Goal: Transaction & Acquisition: Book appointment/travel/reservation

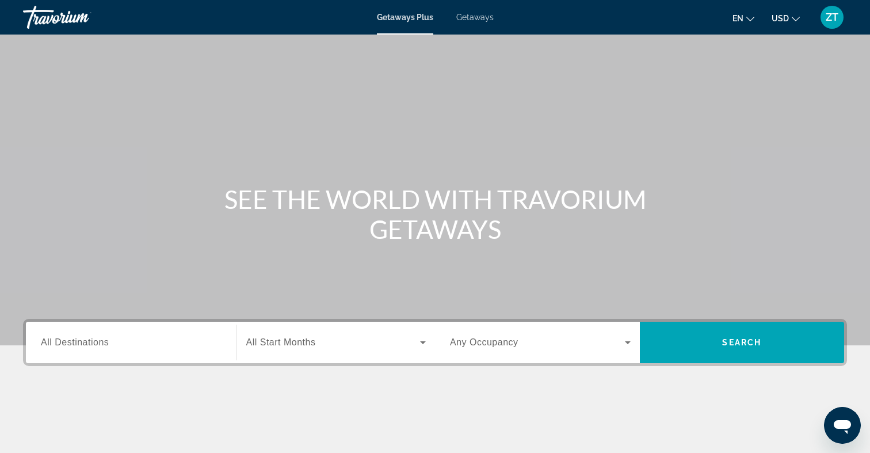
click at [425, 15] on span "Getaways Plus" at bounding box center [405, 17] width 56 height 9
click at [415, 17] on span "Getaways Plus" at bounding box center [405, 17] width 56 height 9
click at [477, 15] on span "Getaways" at bounding box center [474, 17] width 37 height 9
click at [86, 339] on span "All Destinations" at bounding box center [75, 342] width 68 height 10
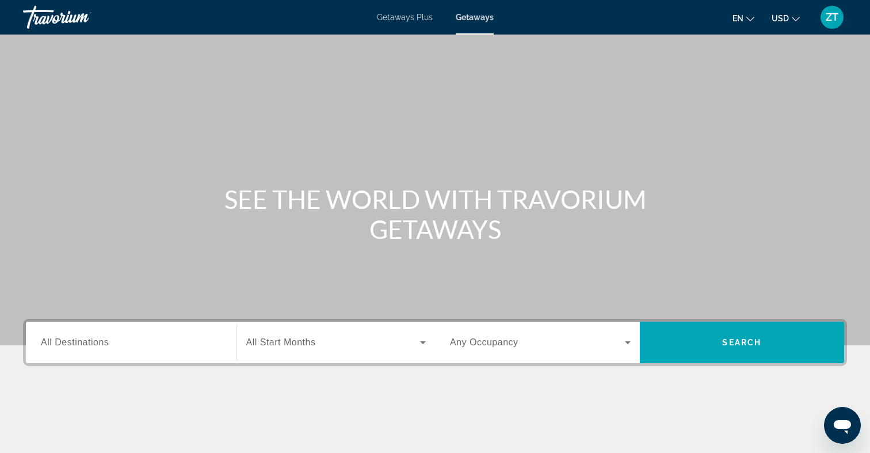
click at [86, 339] on input "Destination All Destinations" at bounding box center [131, 343] width 181 height 14
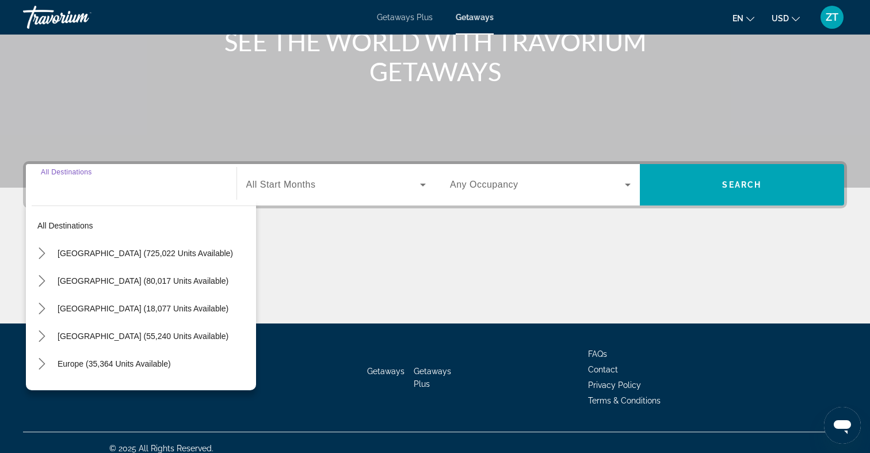
scroll to position [169, 0]
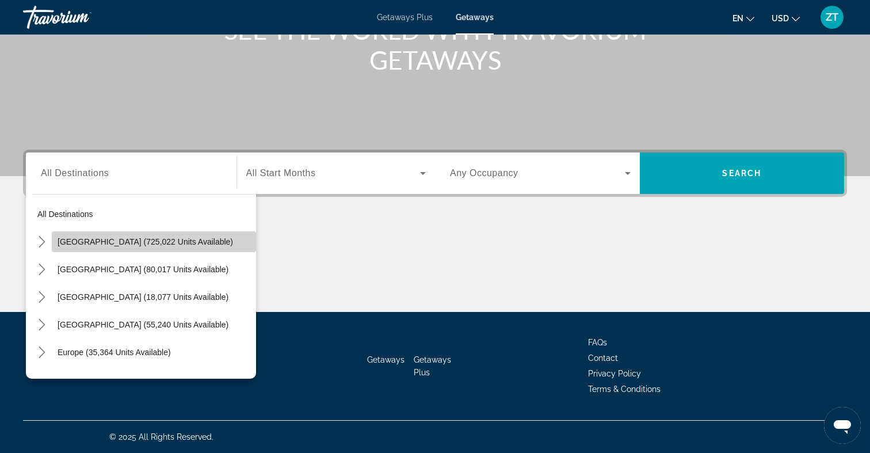
click at [105, 242] on span "United States (725,022 units available)" at bounding box center [145, 241] width 175 height 9
type input "**********"
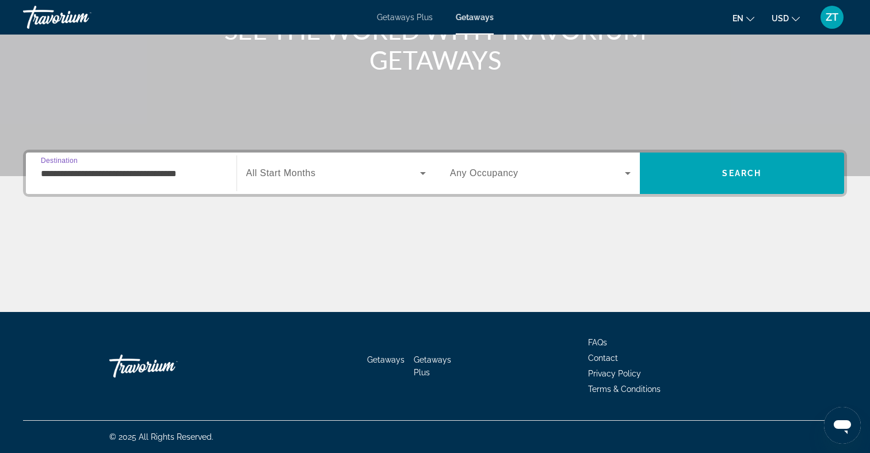
click at [428, 170] on icon "Search widget" at bounding box center [423, 173] width 14 height 14
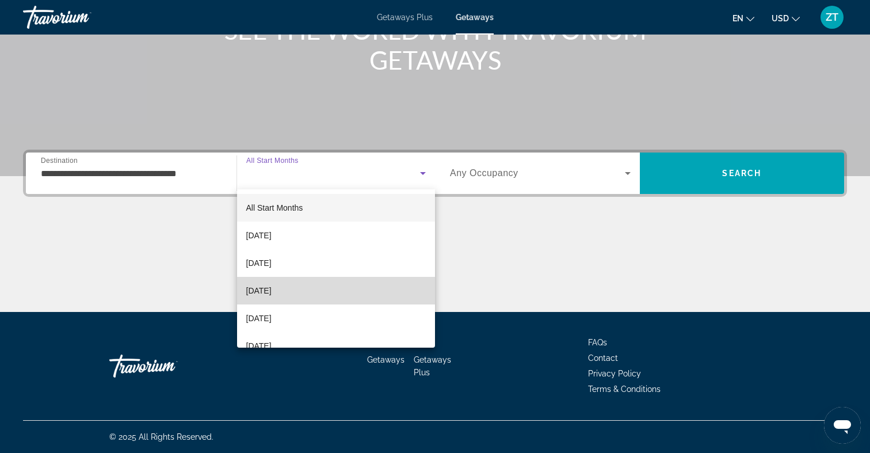
click at [295, 298] on mat-option "December 2025" at bounding box center [336, 291] width 198 height 28
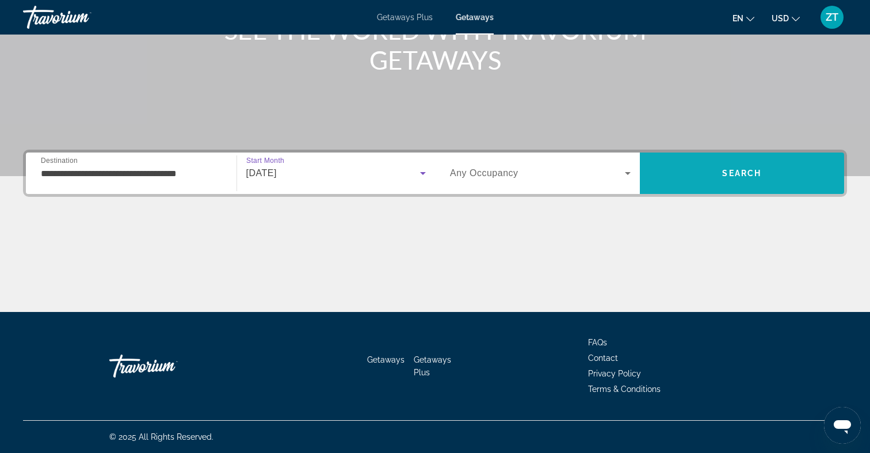
click at [736, 174] on span "Search" at bounding box center [741, 173] width 39 height 9
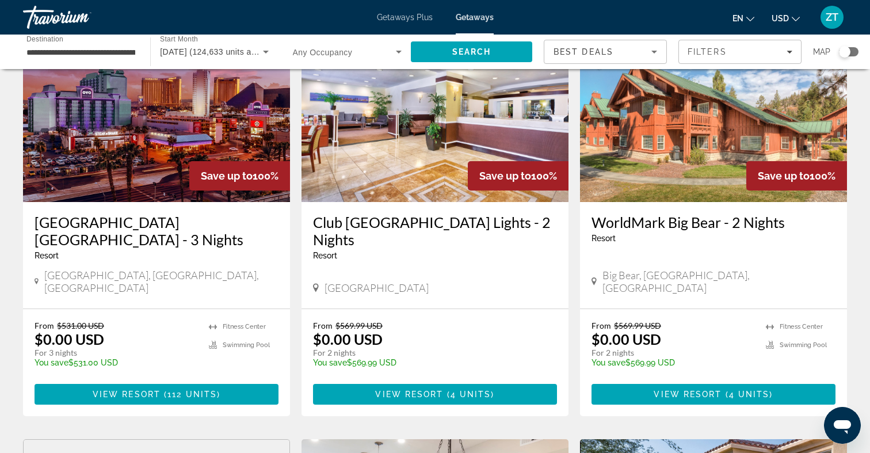
scroll to position [99, 0]
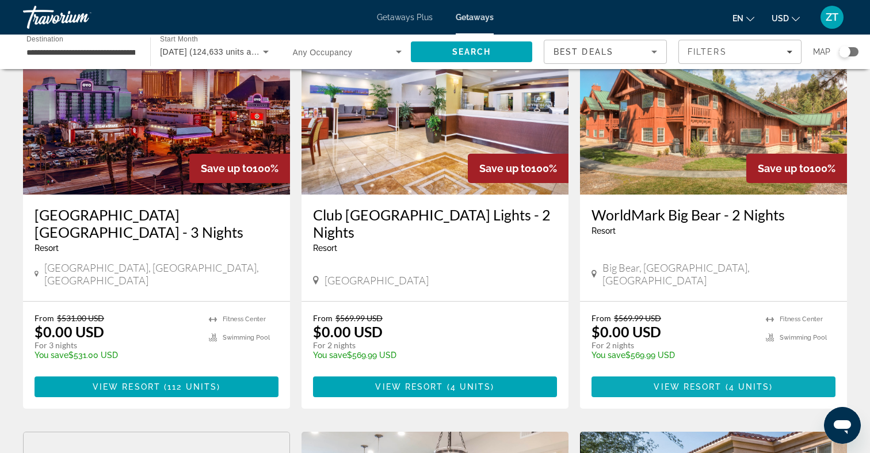
click at [769, 382] on span "( 4 units )" at bounding box center [747, 386] width 51 height 9
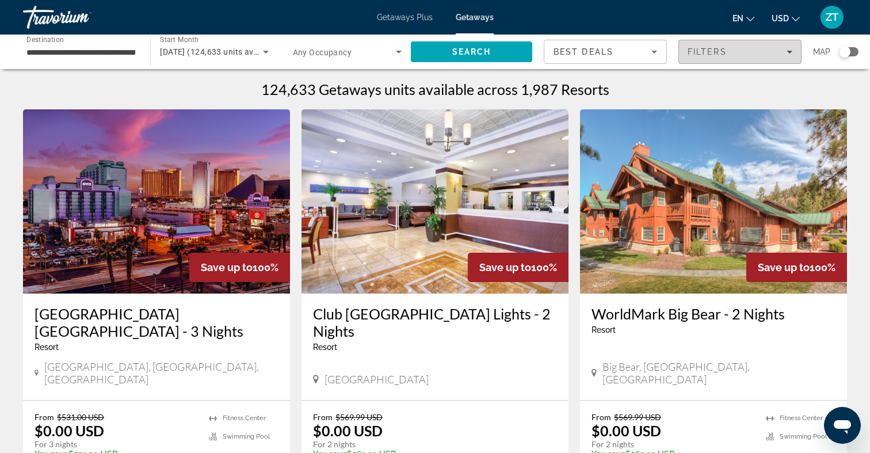
click at [791, 56] on div "Filters" at bounding box center [740, 51] width 105 height 9
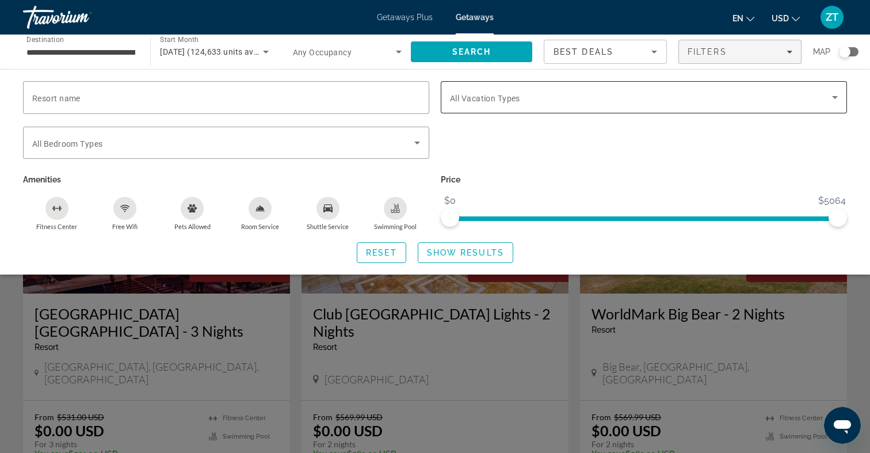
click at [509, 101] on span "All Vacation Types" at bounding box center [485, 98] width 70 height 9
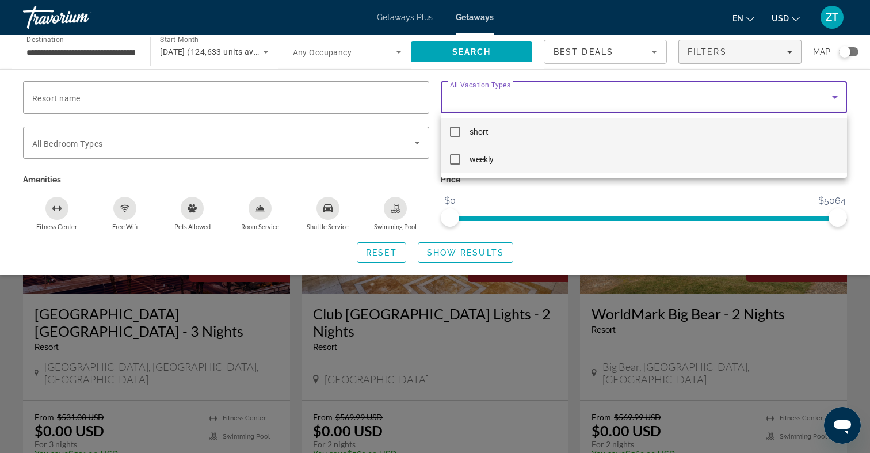
click at [462, 158] on mat-option "weekly" at bounding box center [644, 160] width 406 height 28
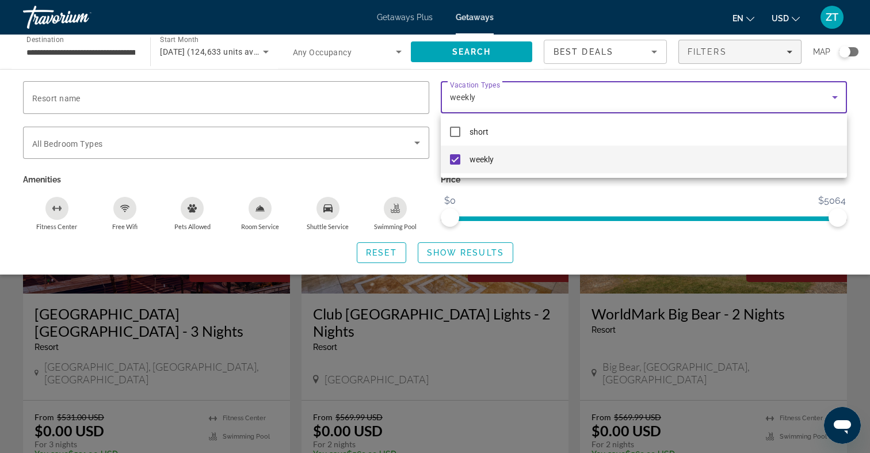
click at [524, 195] on div at bounding box center [435, 226] width 870 height 453
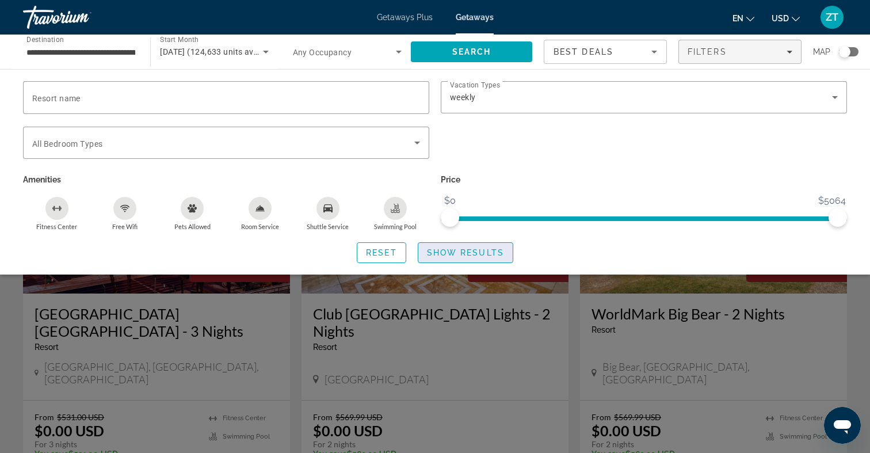
click at [451, 250] on span "Show Results" at bounding box center [465, 252] width 77 height 9
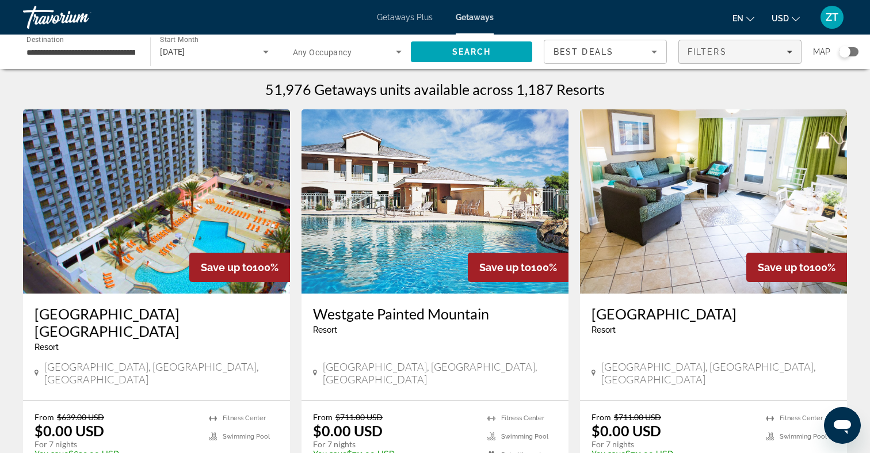
click at [786, 53] on icon "Filters" at bounding box center [789, 52] width 6 height 6
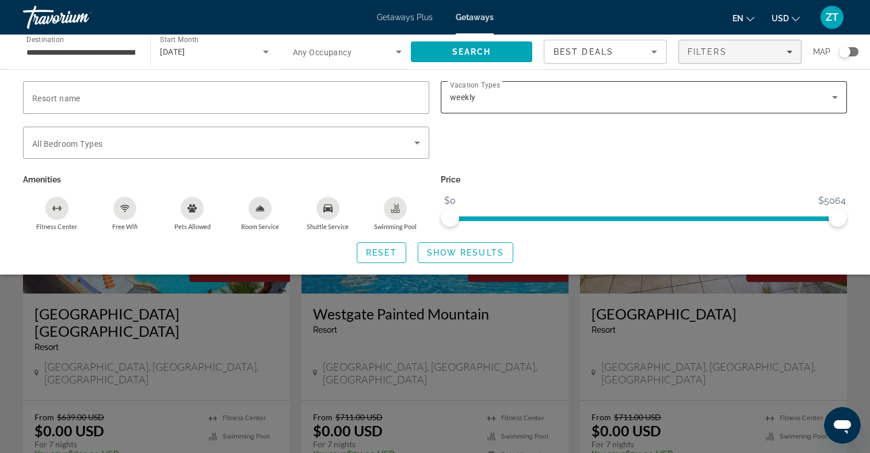
click at [836, 97] on icon "Search widget" at bounding box center [835, 97] width 6 height 3
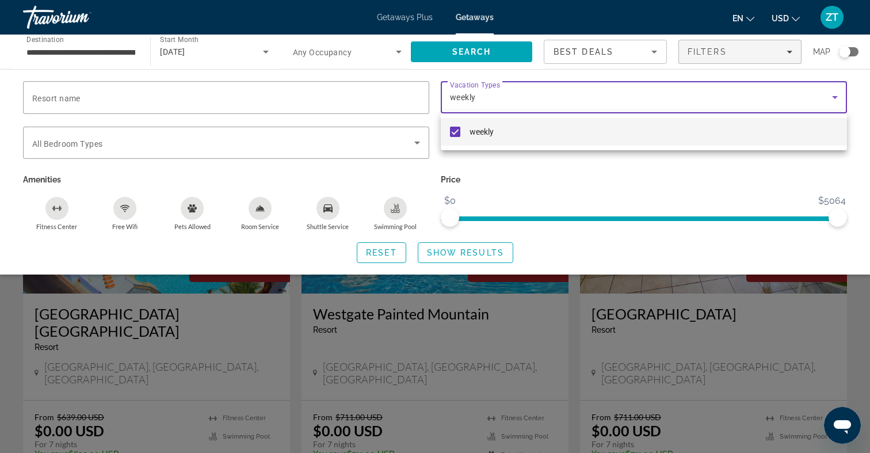
click at [835, 97] on div at bounding box center [435, 226] width 870 height 453
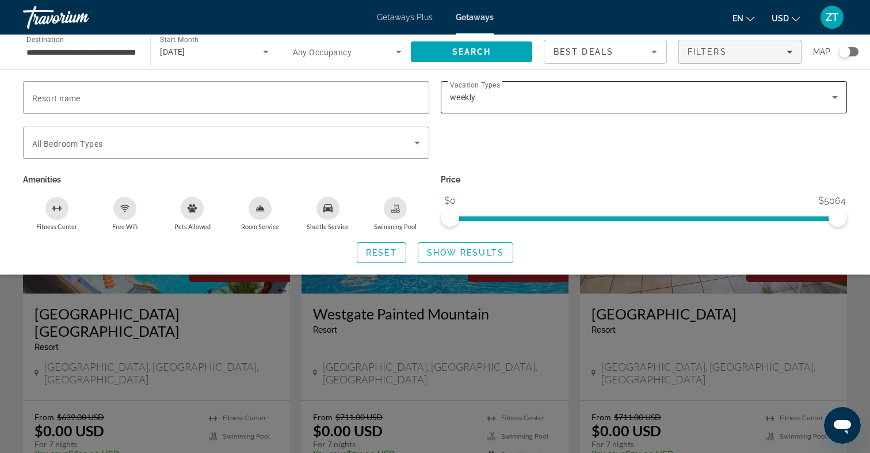
click at [835, 97] on icon "Search widget" at bounding box center [835, 97] width 6 height 3
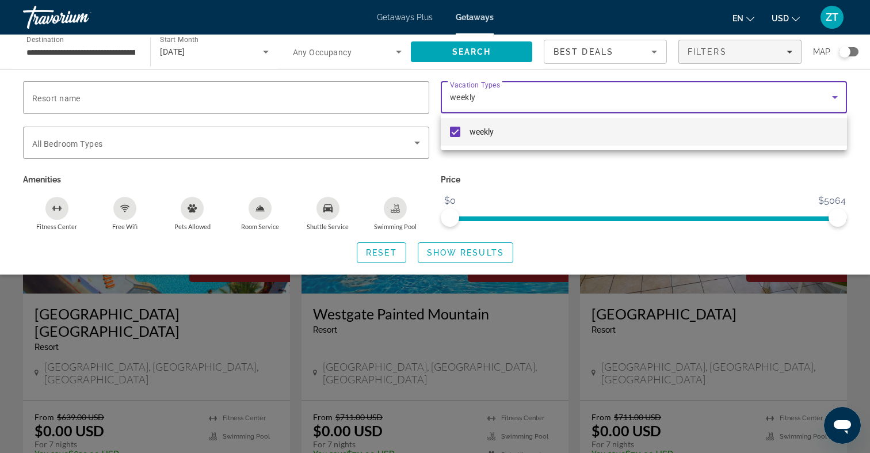
click at [757, 183] on div at bounding box center [435, 226] width 870 height 453
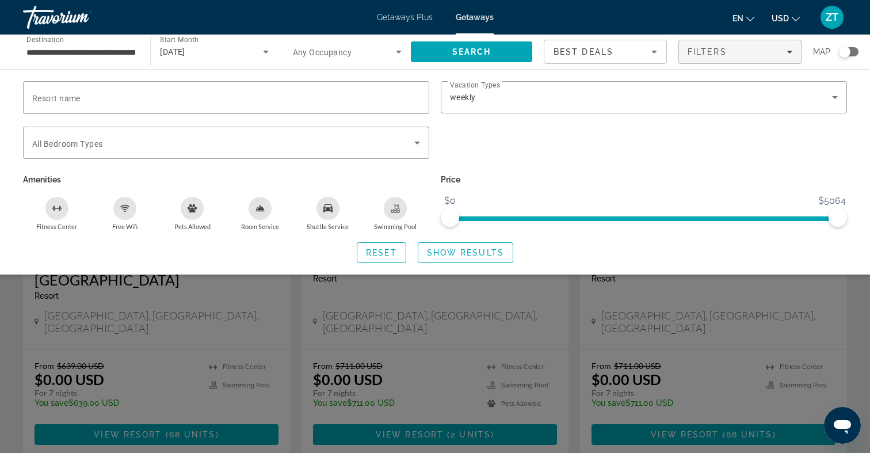
scroll to position [95, 0]
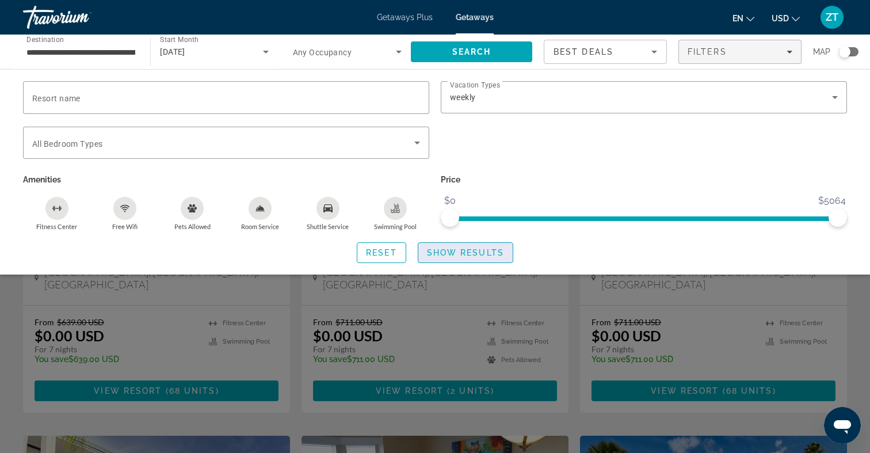
click at [463, 254] on span "Show Results" at bounding box center [465, 252] width 77 height 9
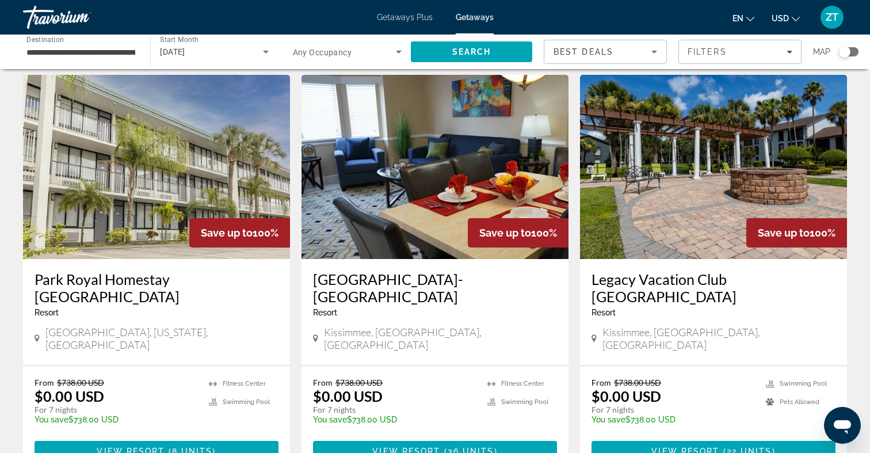
scroll to position [459, 0]
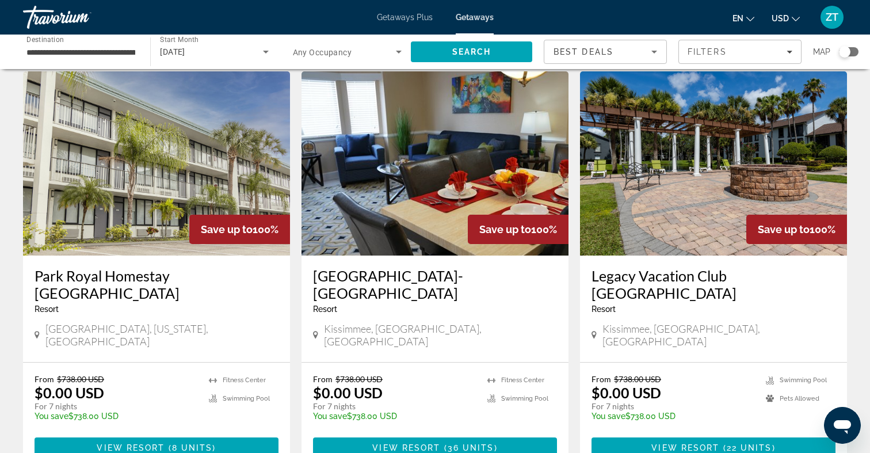
click at [443, 178] on img "Main content" at bounding box center [434, 163] width 267 height 184
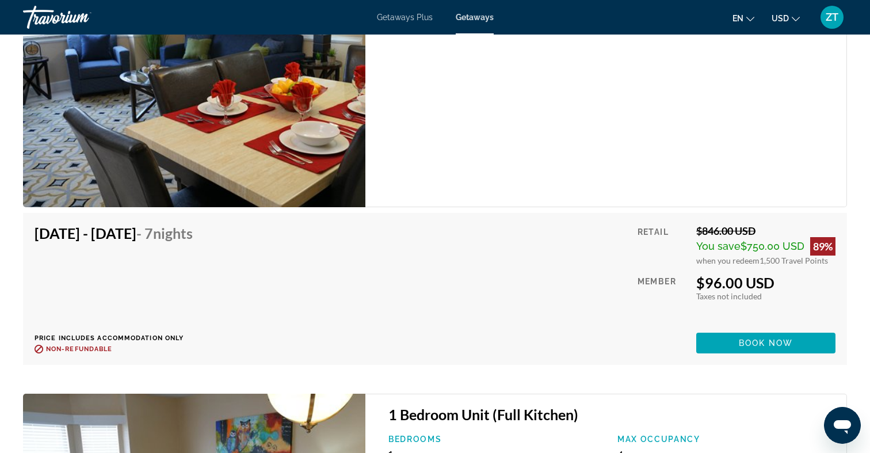
scroll to position [4128, 0]
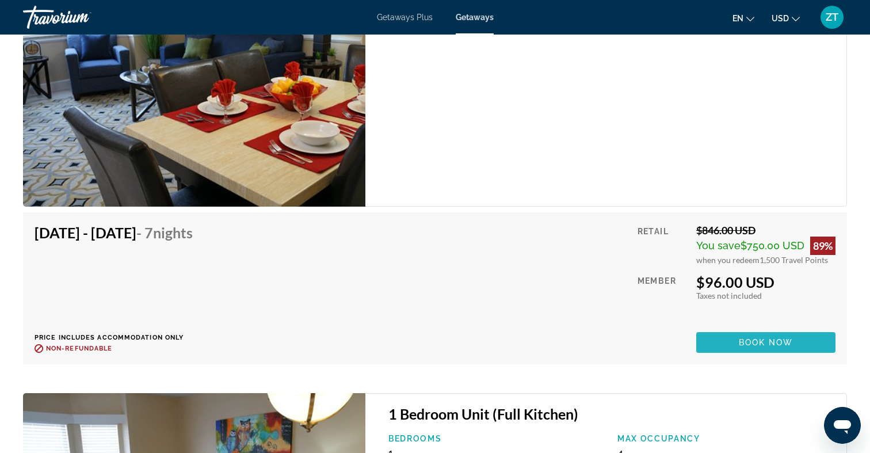
click at [748, 338] on span "Book now" at bounding box center [766, 342] width 55 height 9
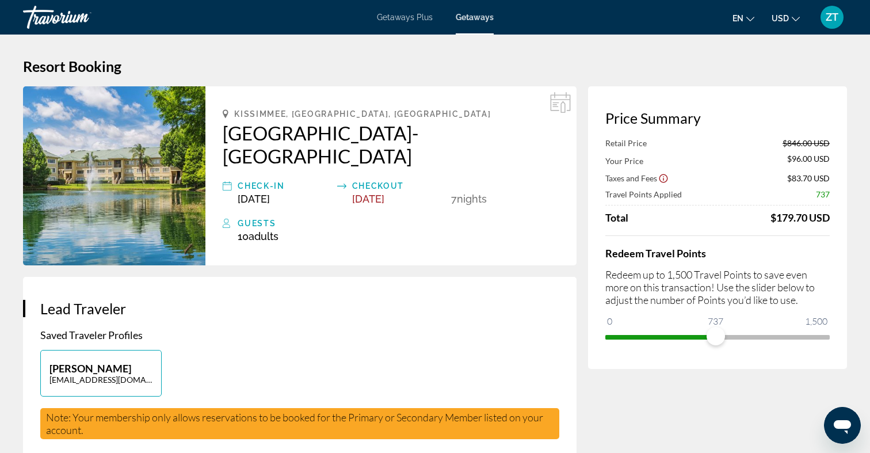
click at [716, 337] on ngx-slider "0 1,500 737" at bounding box center [717, 336] width 224 height 2
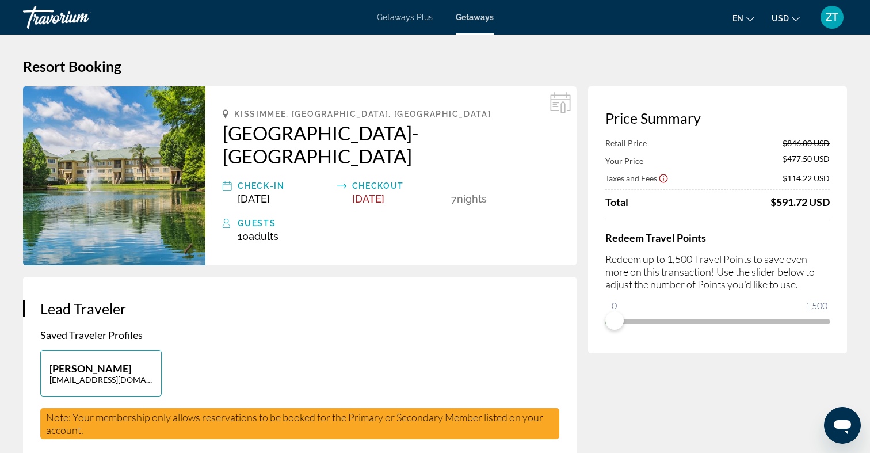
click at [609, 339] on div "Price Summary Retail Price $846.00 USD Your Price $477.50 USD Taxes and Fees $1…" at bounding box center [717, 219] width 259 height 267
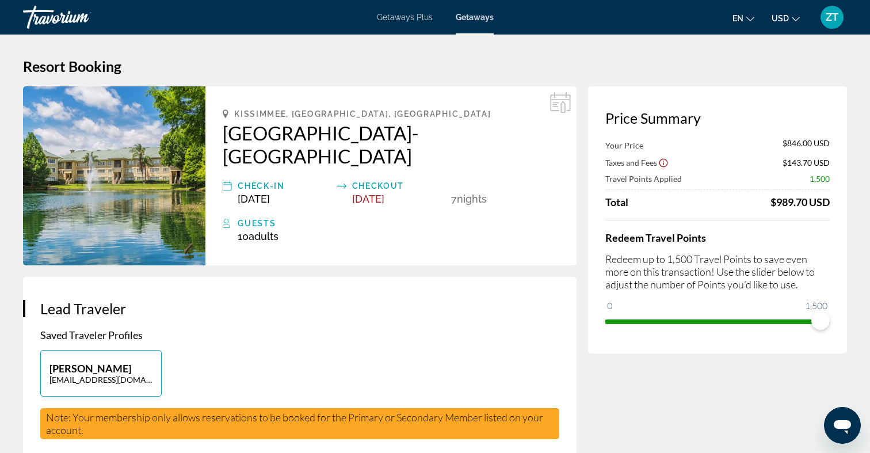
click at [828, 319] on ngx-slider "0 1,500 1,500" at bounding box center [717, 320] width 224 height 2
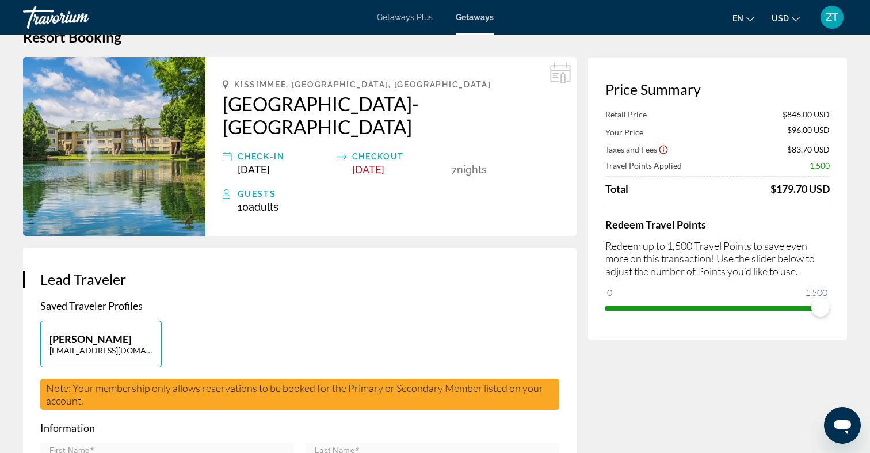
scroll to position [36, 0]
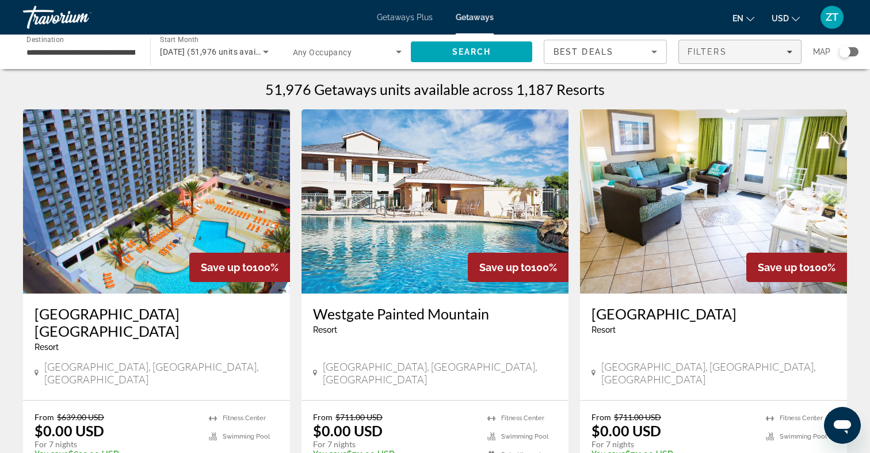
click at [709, 51] on span "Filters" at bounding box center [707, 51] width 39 height 9
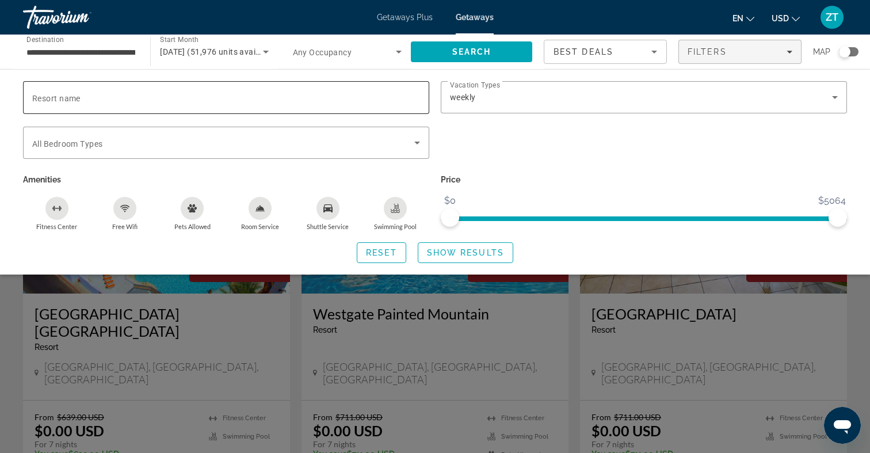
click at [232, 108] on div "Search widget" at bounding box center [226, 97] width 388 height 33
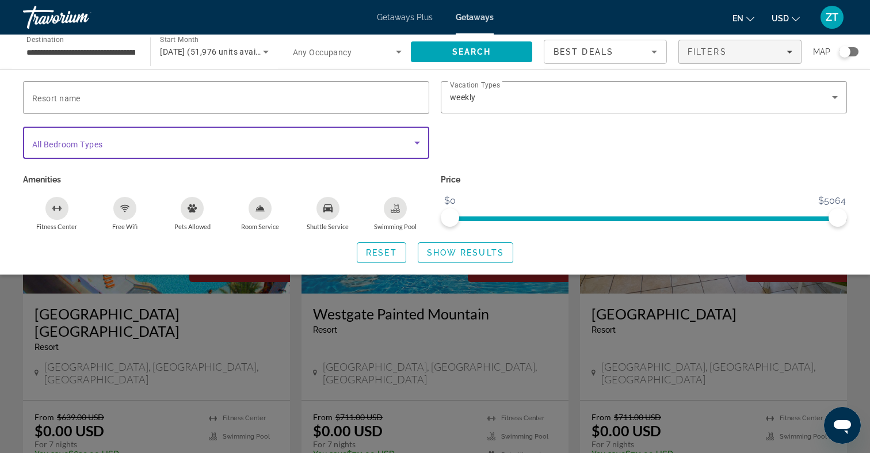
click at [158, 138] on span "Search widget" at bounding box center [223, 143] width 382 height 14
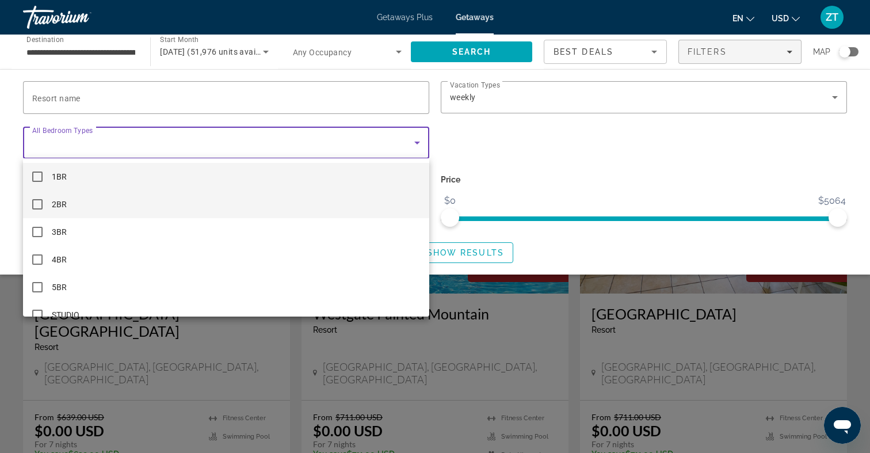
scroll to position [44, 0]
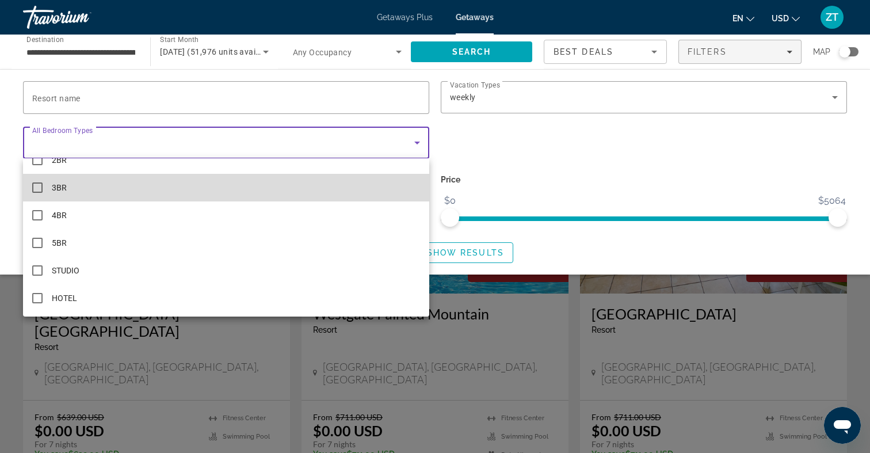
click at [141, 191] on mat-option "3BR" at bounding box center [226, 188] width 406 height 28
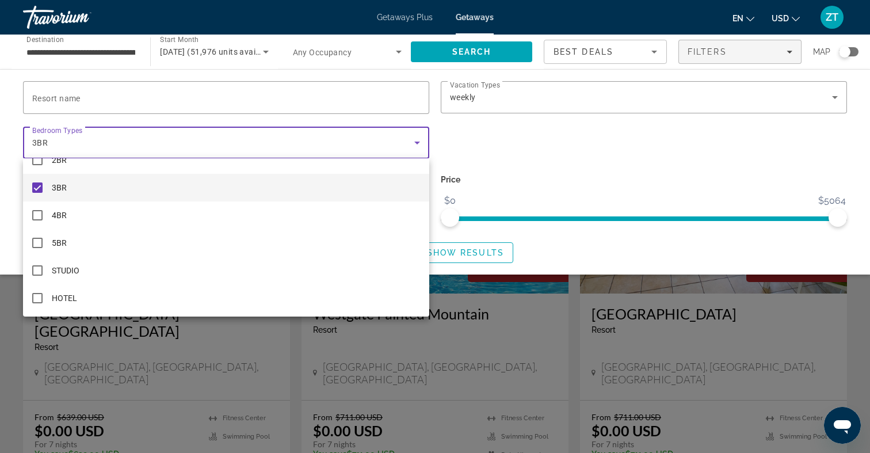
click at [518, 121] on div at bounding box center [435, 226] width 870 height 453
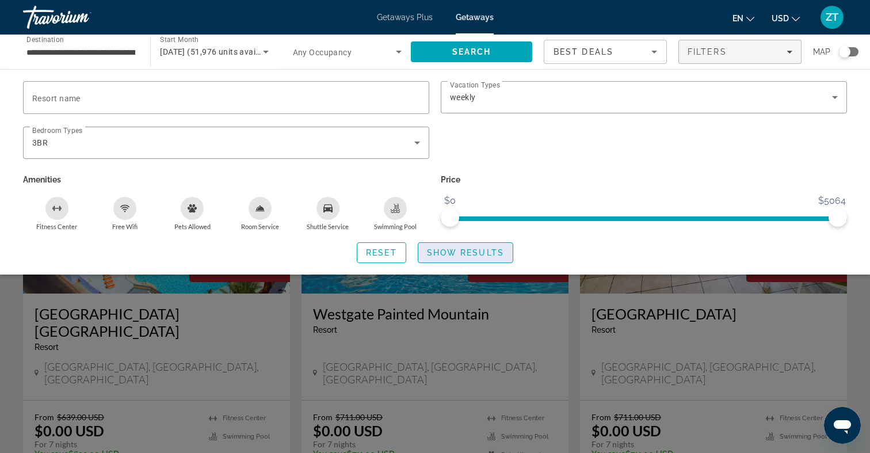
click at [453, 246] on span "Search widget" at bounding box center [465, 253] width 94 height 28
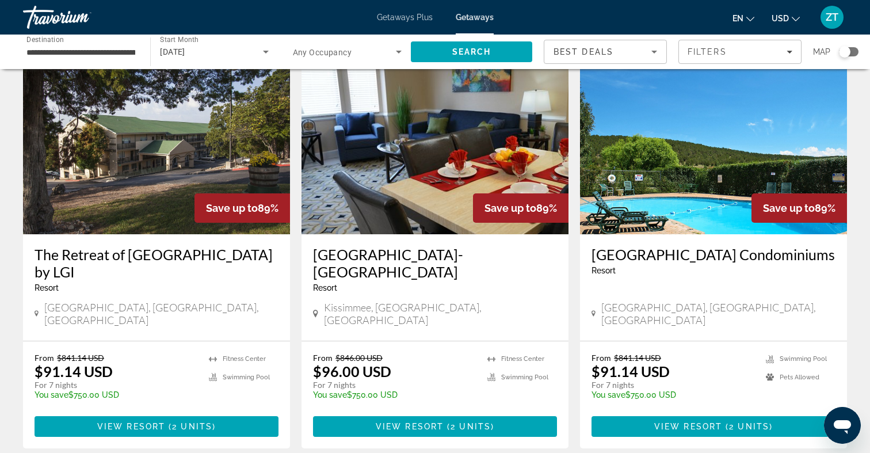
scroll to position [1323, 0]
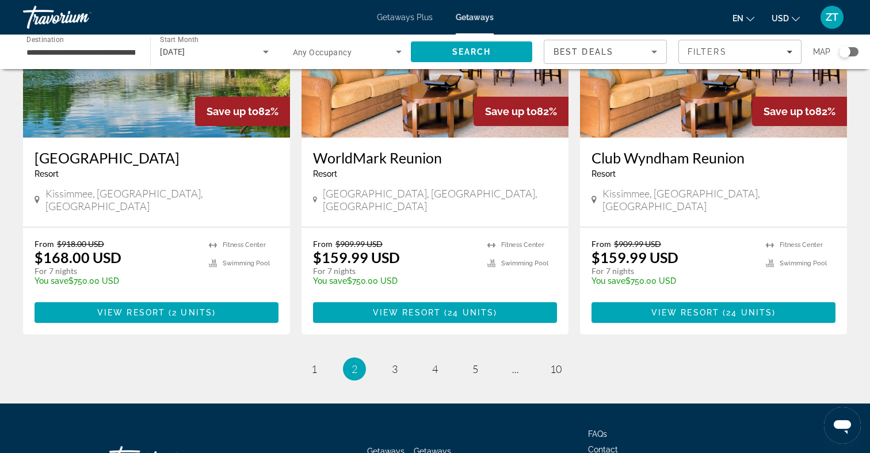
scroll to position [1409, 0]
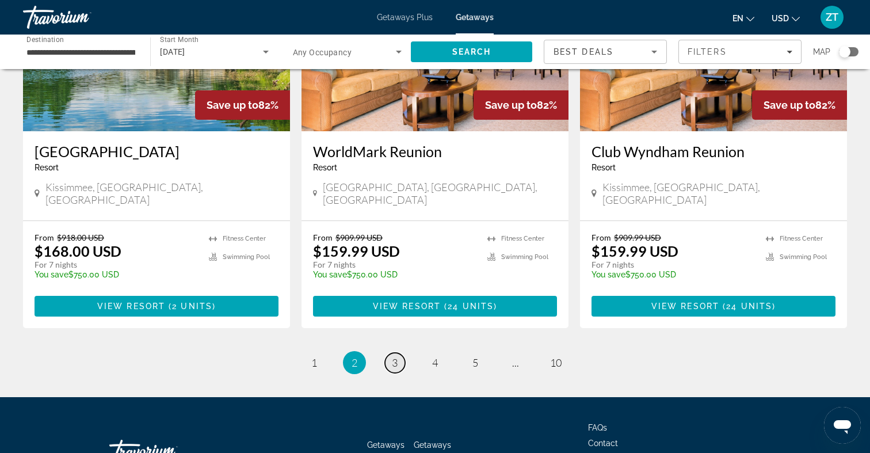
click at [399, 353] on link "page 3" at bounding box center [395, 363] width 20 height 20
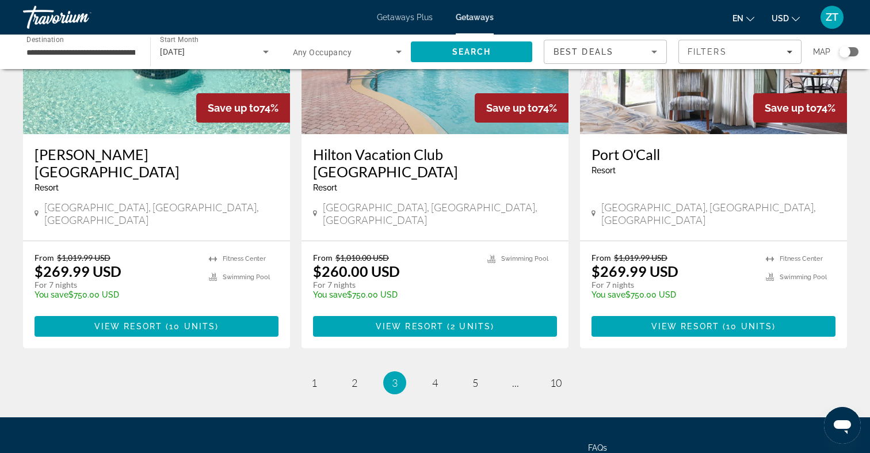
scroll to position [1443, 0]
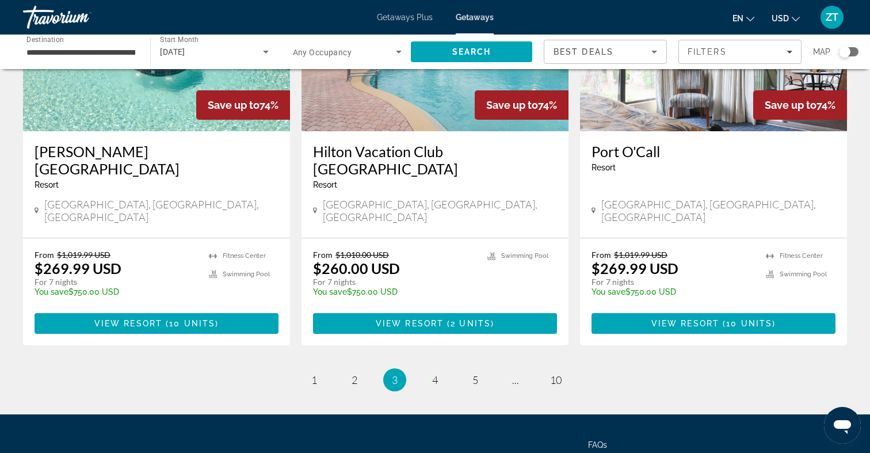
click at [445, 368] on ul "3 / 10 page 1 page 2 You're on page 3 page 4 page 5 page ... page 10" at bounding box center [435, 379] width 824 height 23
click at [439, 370] on link "page 4" at bounding box center [435, 380] width 20 height 20
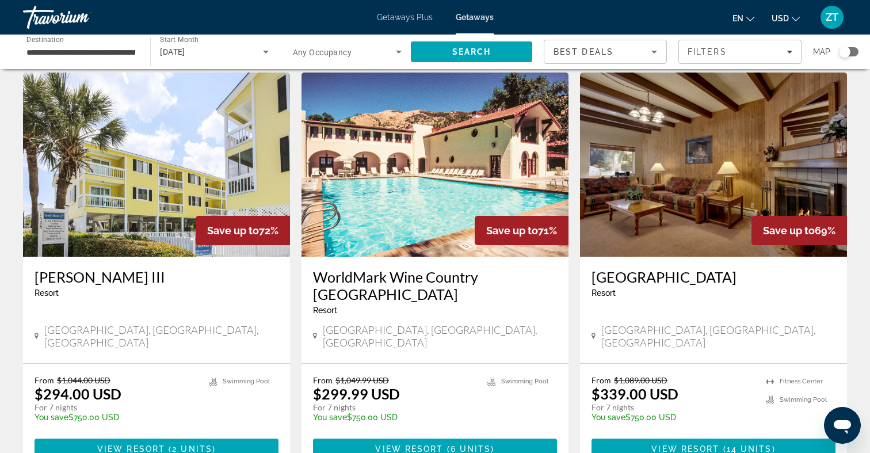
scroll to position [22, 0]
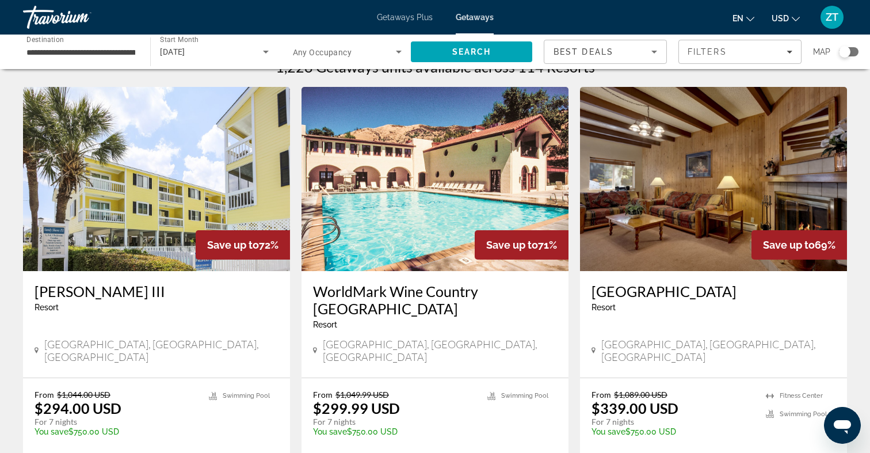
click at [742, 203] on img "Main content" at bounding box center [713, 179] width 267 height 184
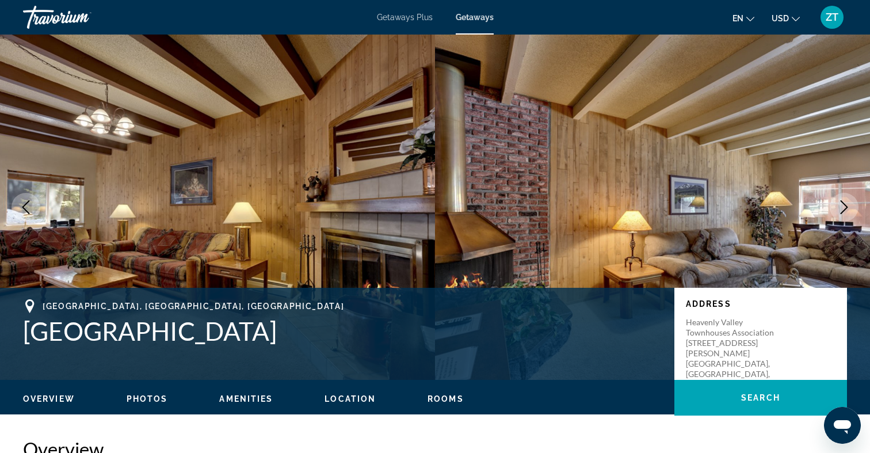
scroll to position [5, 0]
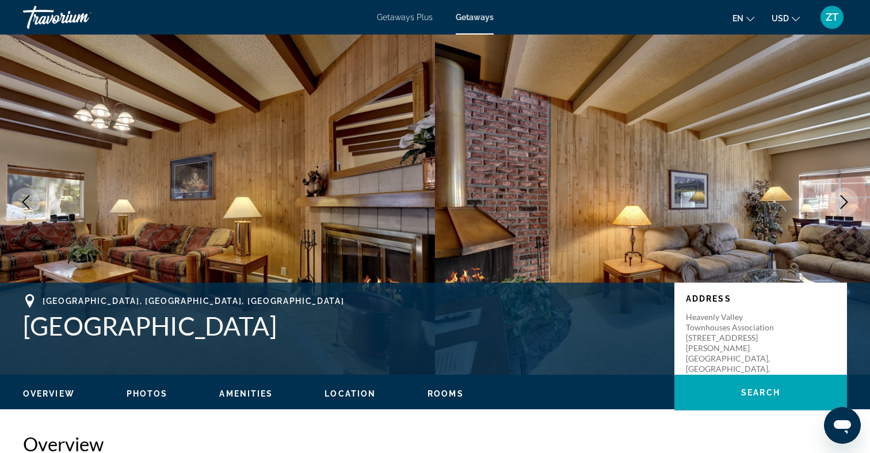
click at [843, 200] on icon "Next image" at bounding box center [844, 202] width 14 height 14
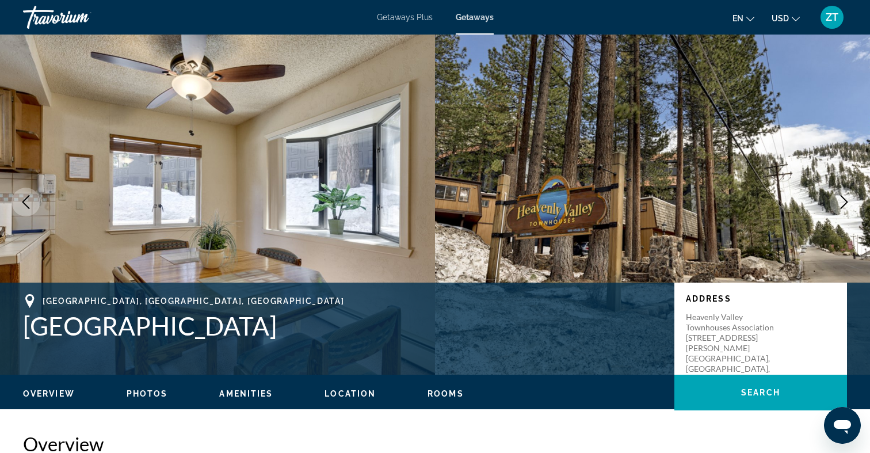
click at [845, 205] on icon "Next image" at bounding box center [844, 202] width 14 height 14
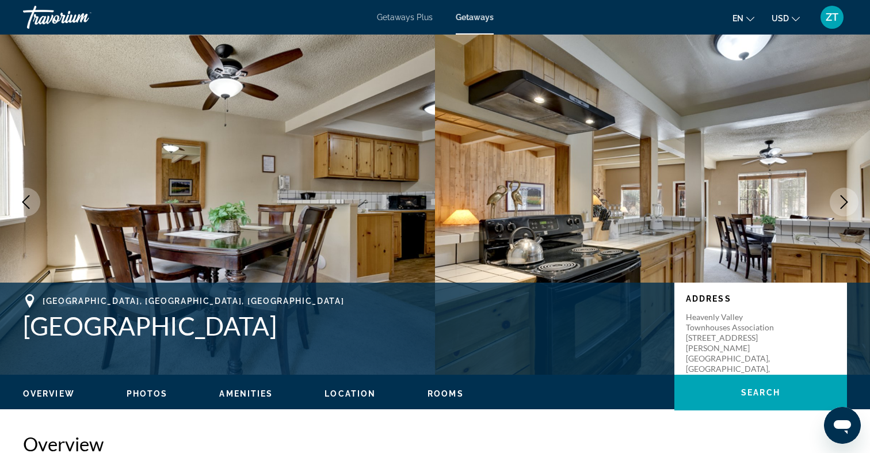
click at [845, 205] on icon "Next image" at bounding box center [844, 202] width 14 height 14
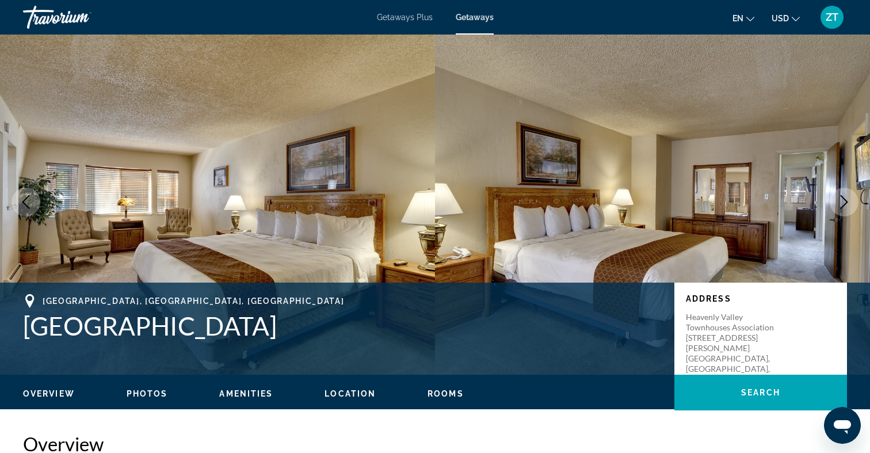
click at [845, 205] on icon "Next image" at bounding box center [844, 202] width 14 height 14
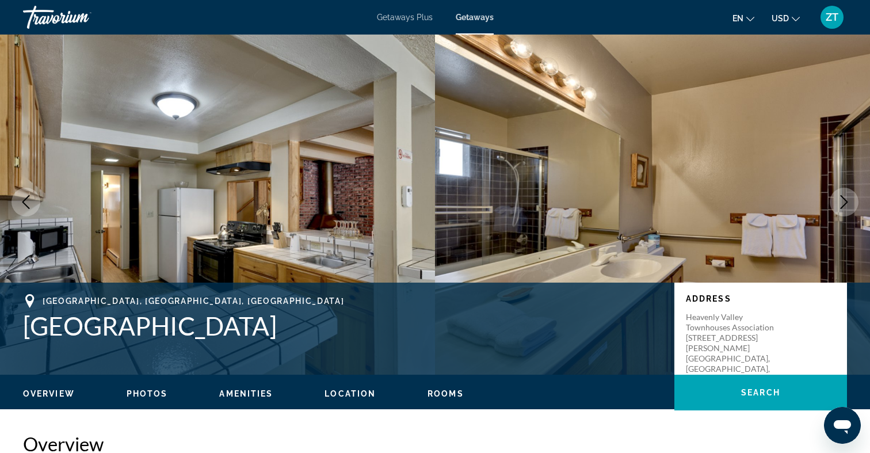
click at [845, 205] on icon "Next image" at bounding box center [844, 202] width 14 height 14
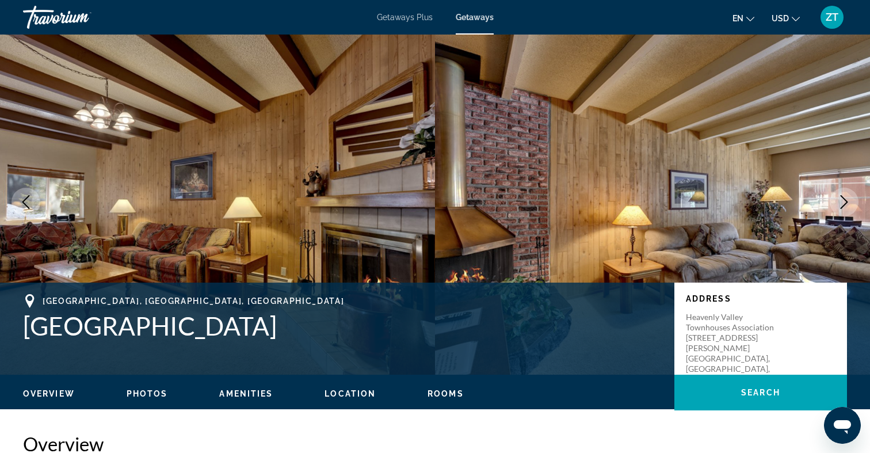
click at [845, 205] on icon "Next image" at bounding box center [844, 202] width 14 height 14
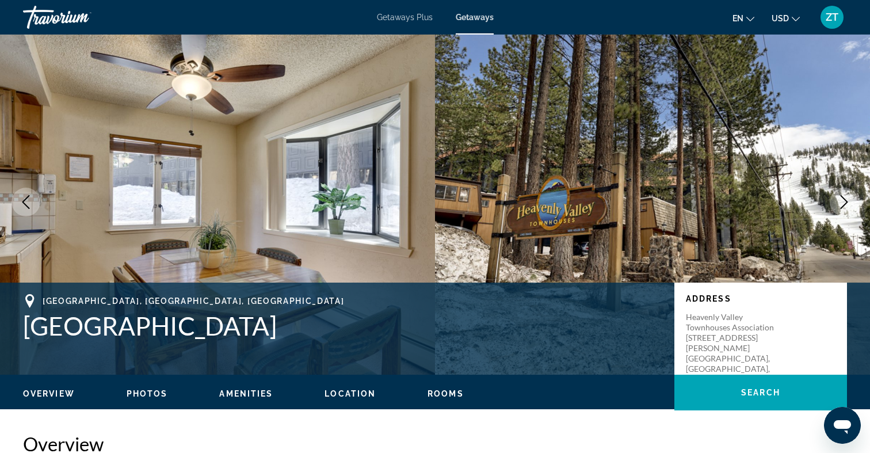
click at [845, 205] on icon "Next image" at bounding box center [844, 202] width 14 height 14
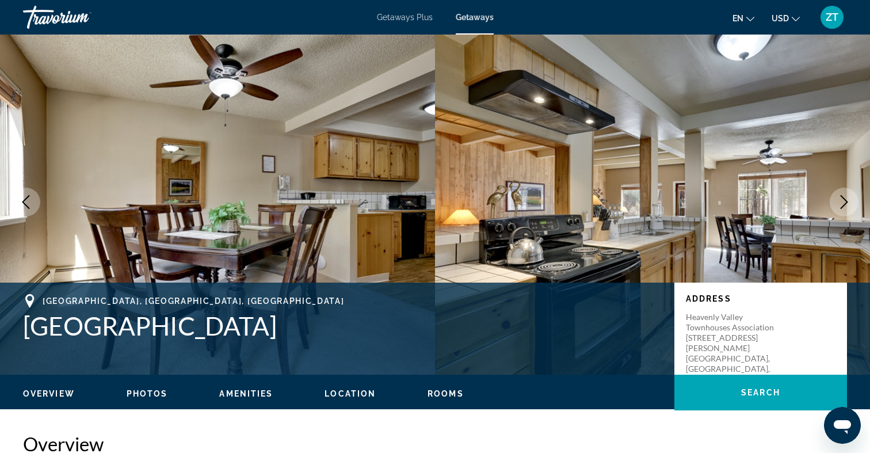
click at [845, 205] on icon "Next image" at bounding box center [844, 202] width 14 height 14
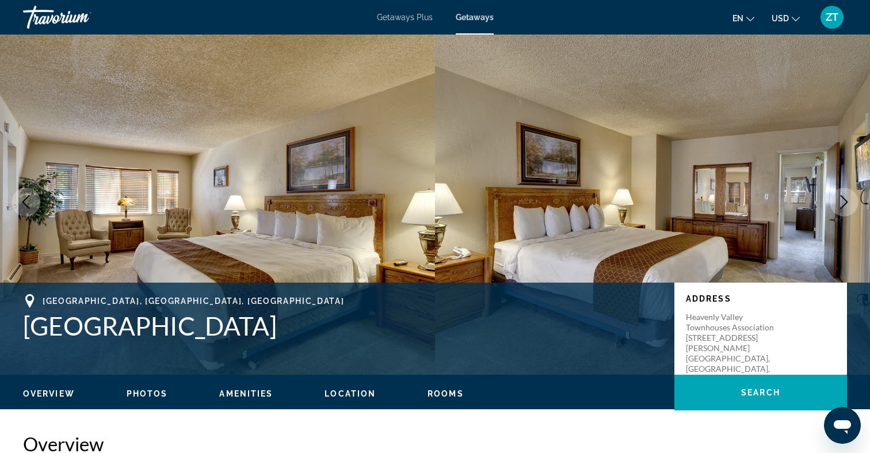
click at [845, 205] on icon "Next image" at bounding box center [844, 202] width 14 height 14
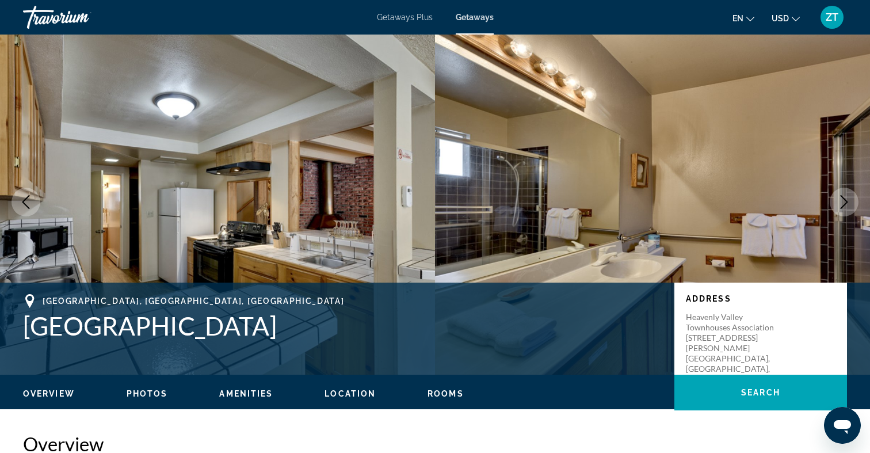
click at [823, 16] on div "ZT" at bounding box center [831, 17] width 23 height 23
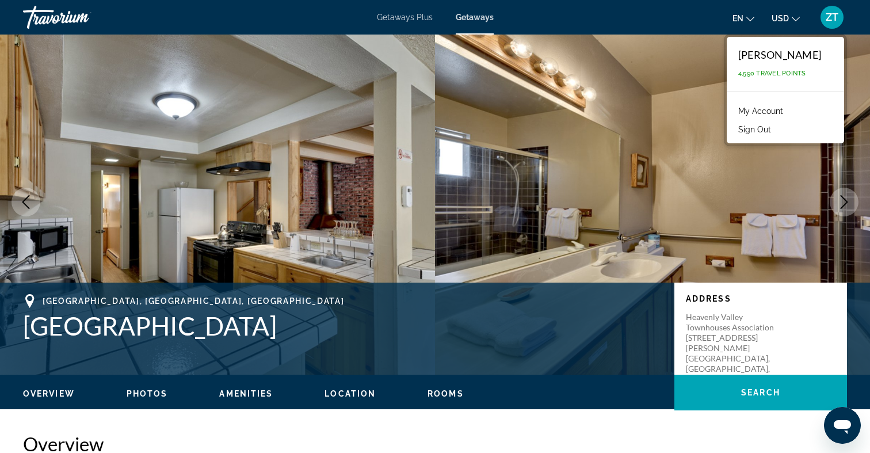
click at [575, 139] on img "Main content" at bounding box center [652, 201] width 435 height 345
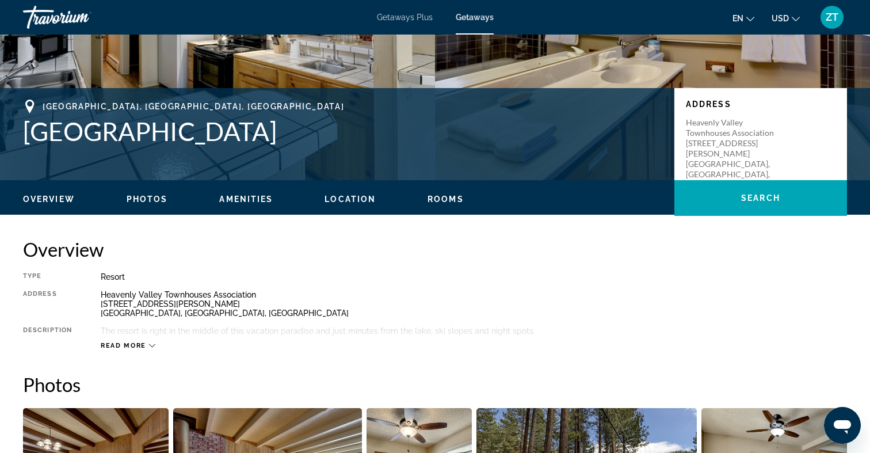
scroll to position [183, 0]
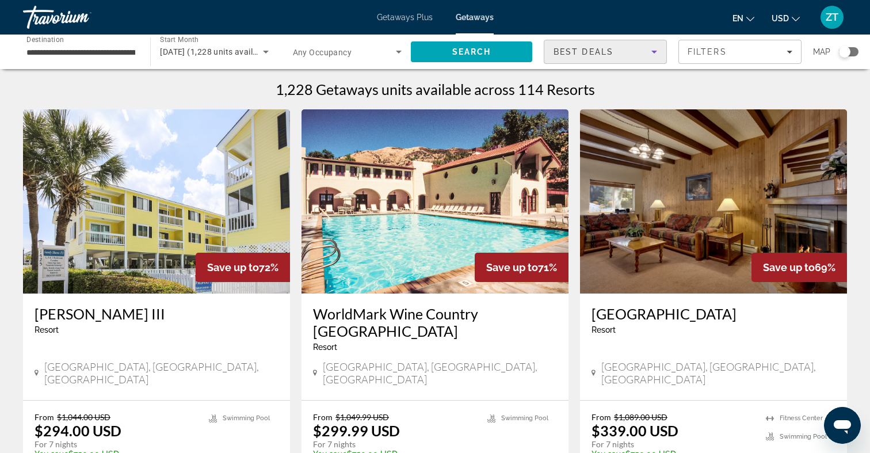
click at [594, 48] on span "Best Deals" at bounding box center [583, 51] width 60 height 9
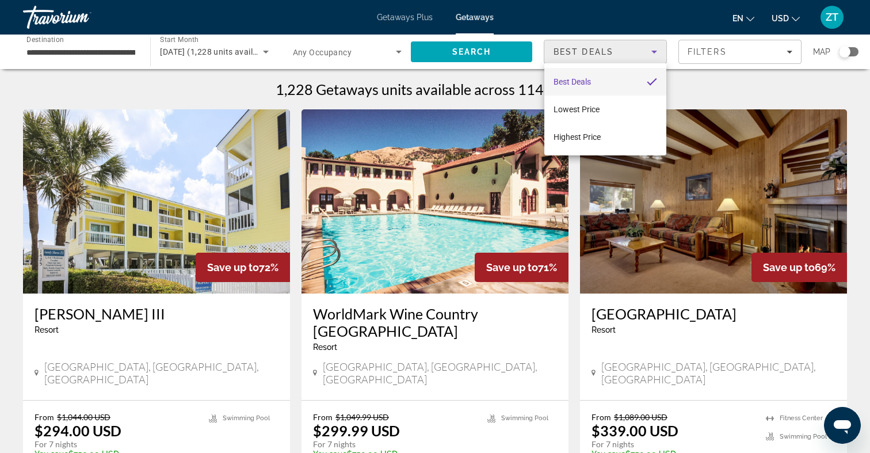
click at [130, 54] on div at bounding box center [435, 226] width 870 height 453
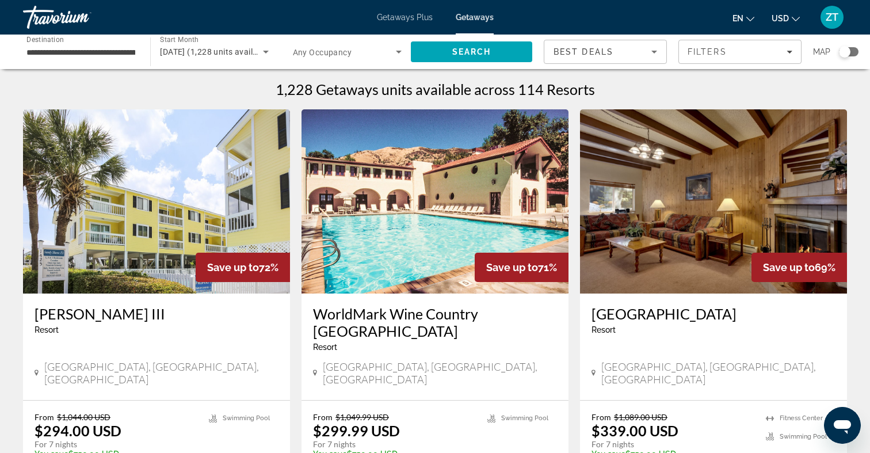
click at [75, 50] on input "**********" at bounding box center [80, 52] width 109 height 14
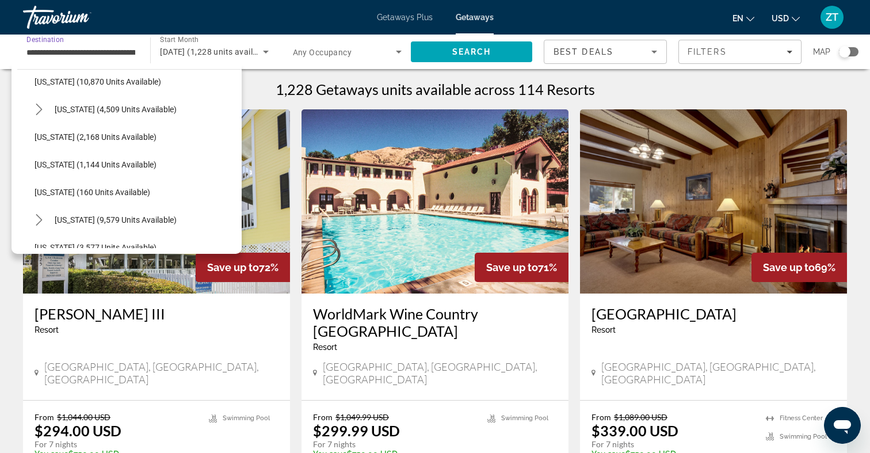
scroll to position [460, 0]
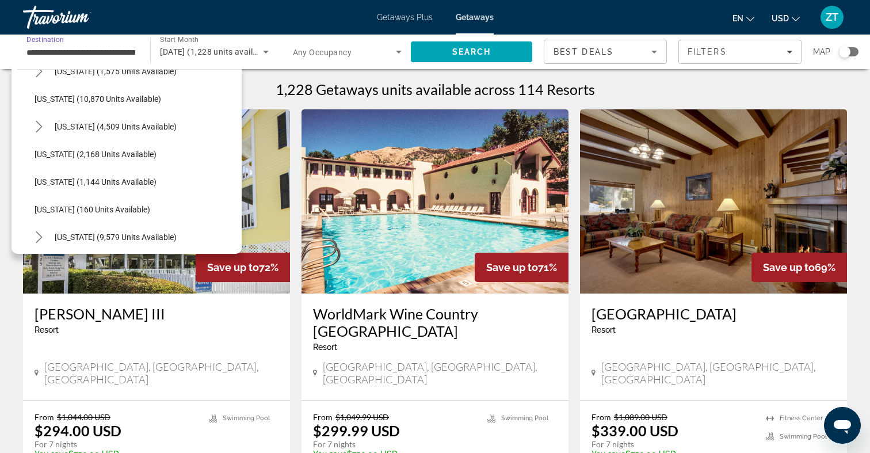
click at [79, 47] on input "**********" at bounding box center [80, 52] width 109 height 14
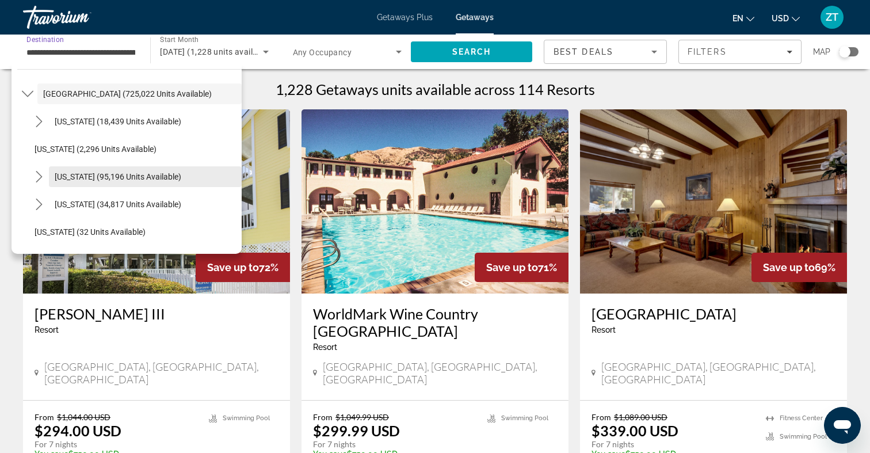
scroll to position [16, 0]
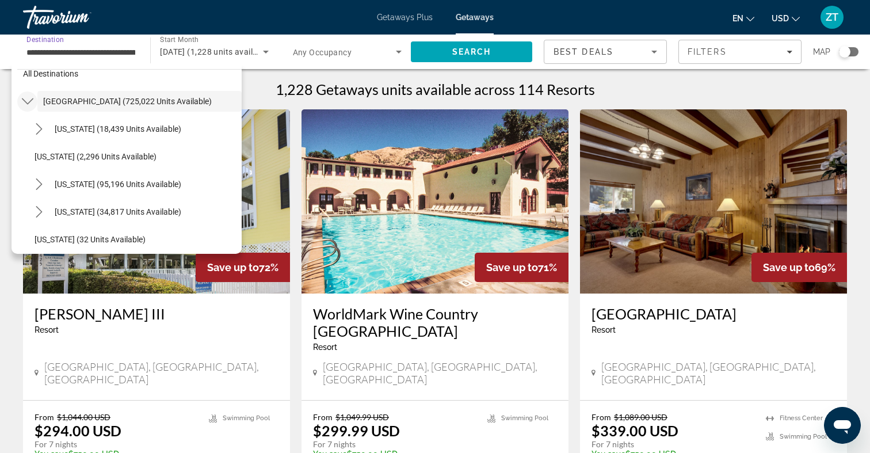
click at [29, 102] on icon "Toggle United States (725,022 units available) submenu" at bounding box center [27, 101] width 12 height 6
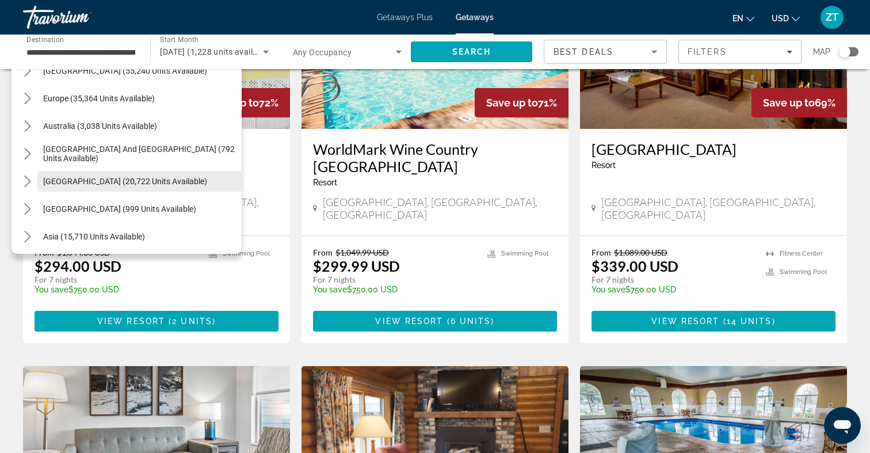
scroll to position [126, 0]
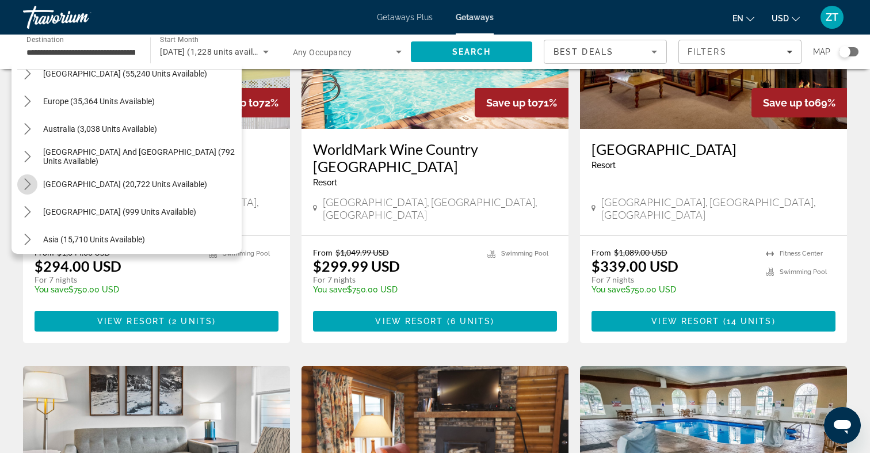
click at [30, 184] on icon "Toggle South America (20,722 units available) submenu" at bounding box center [28, 184] width 12 height 12
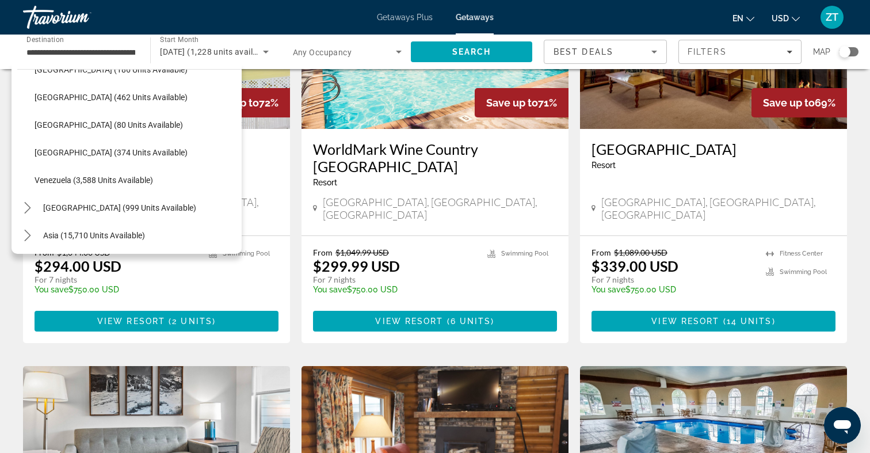
scroll to position [356, 0]
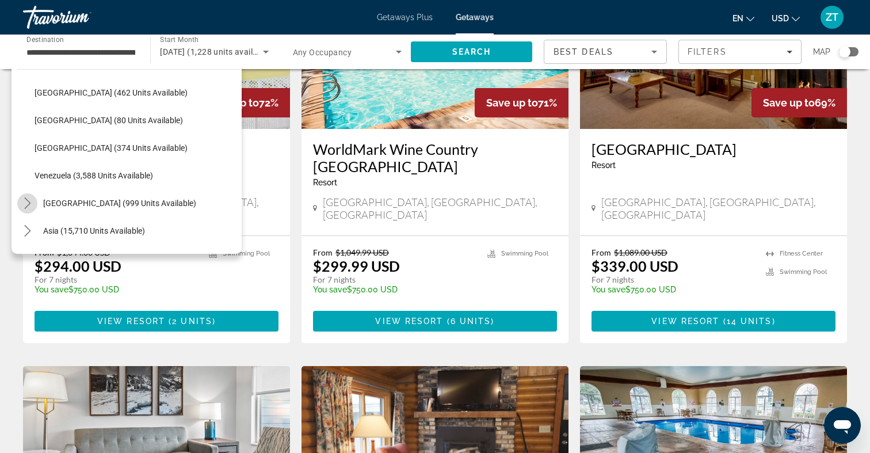
click at [27, 203] on icon "Toggle Central America (999 units available) submenu" at bounding box center [28, 203] width 12 height 12
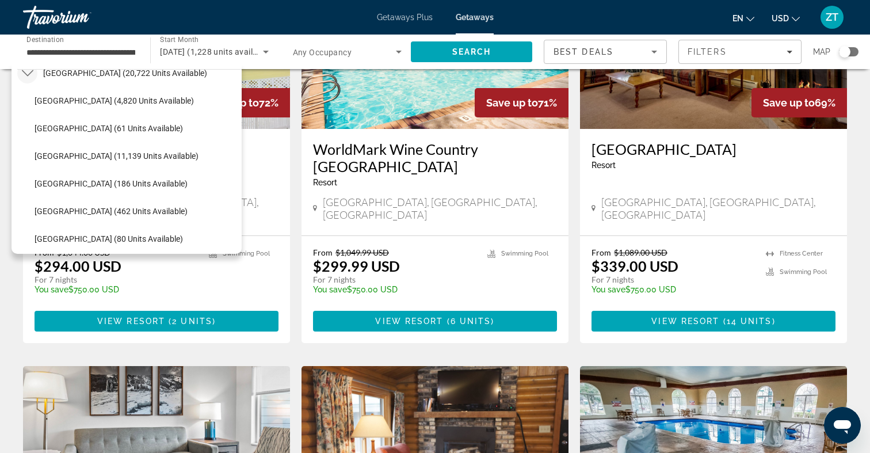
scroll to position [0, 0]
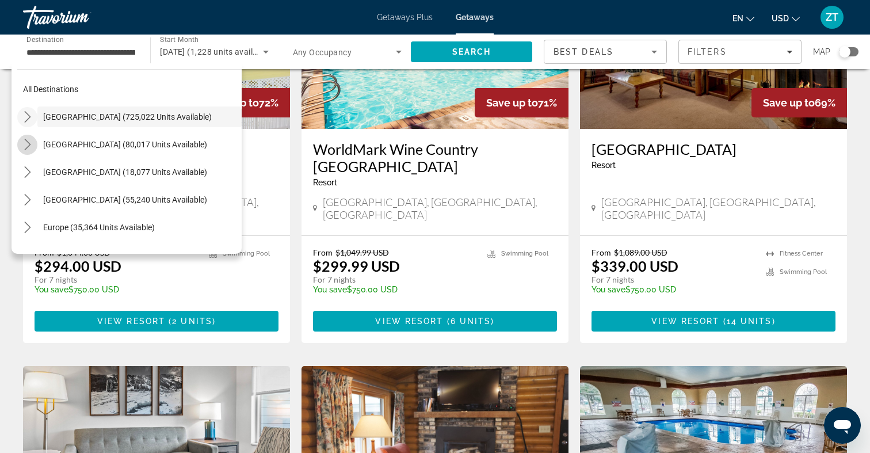
click at [28, 144] on icon "Toggle Mexico (80,017 units available) submenu" at bounding box center [28, 145] width 12 height 12
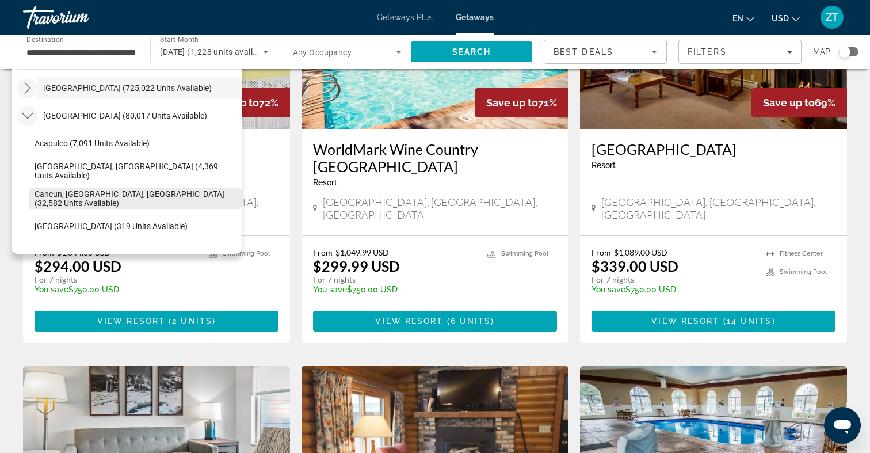
scroll to position [28, 0]
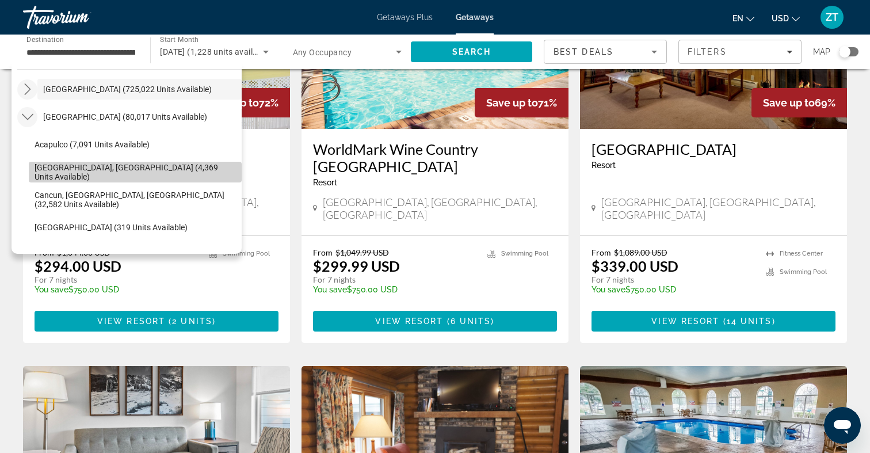
click at [166, 174] on span "Baja Peninsula, Los Cabos (4,369 units available)" at bounding box center [135, 172] width 201 height 18
type input "**********"
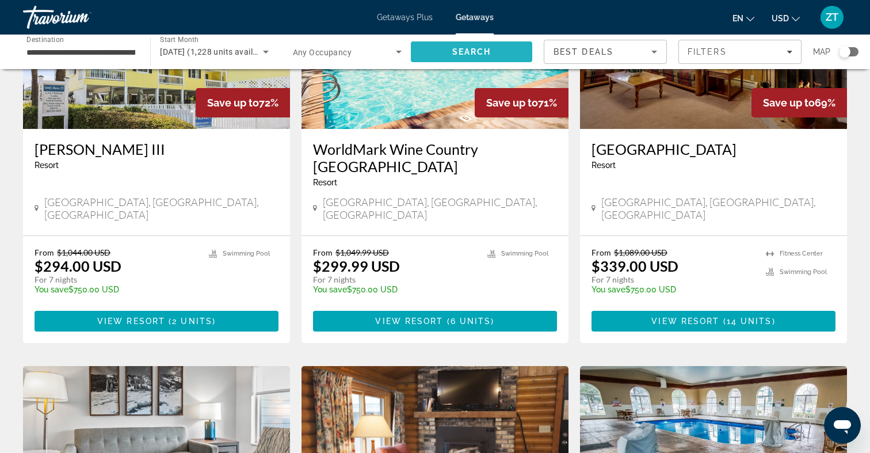
click at [486, 49] on span "Search" at bounding box center [471, 51] width 39 height 9
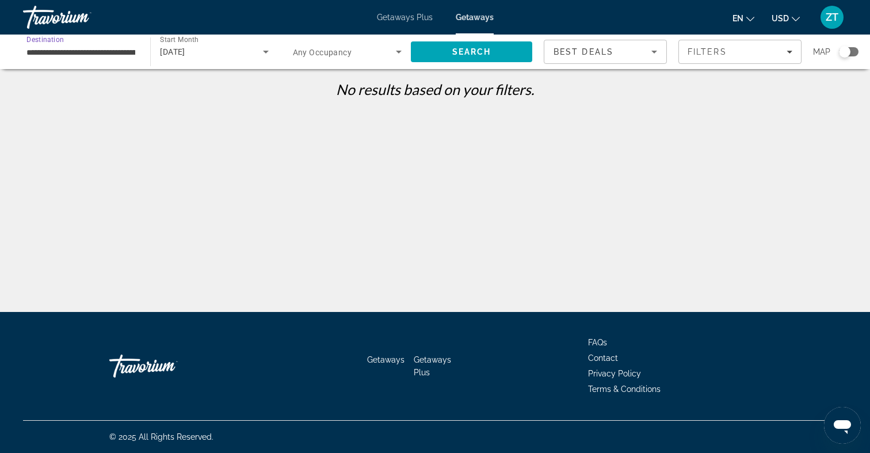
click at [96, 50] on input "**********" at bounding box center [80, 52] width 109 height 14
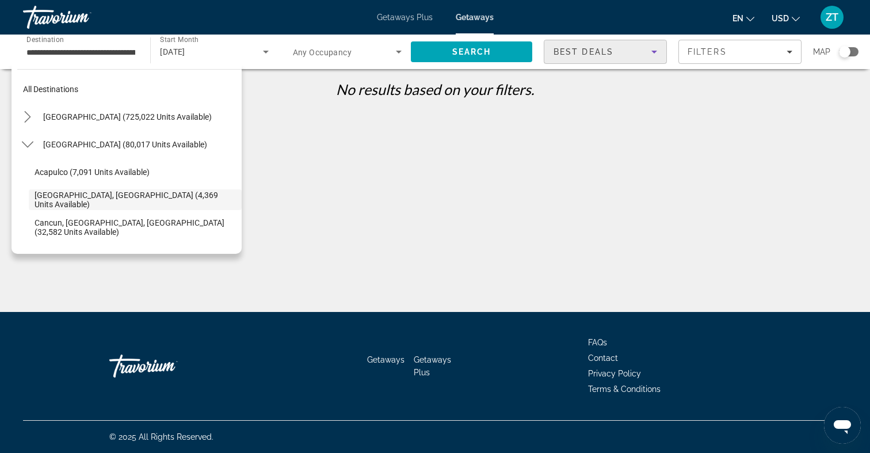
click at [655, 50] on icon "Sort by" at bounding box center [654, 52] width 14 height 14
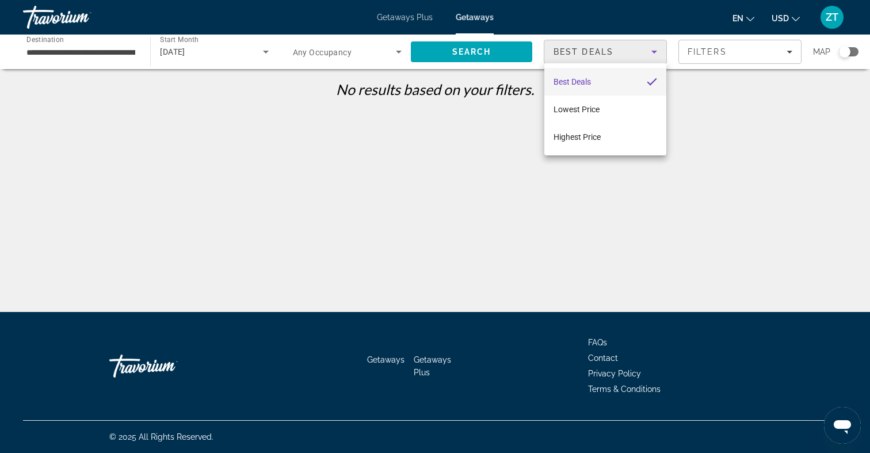
click at [331, 205] on div at bounding box center [435, 226] width 870 height 453
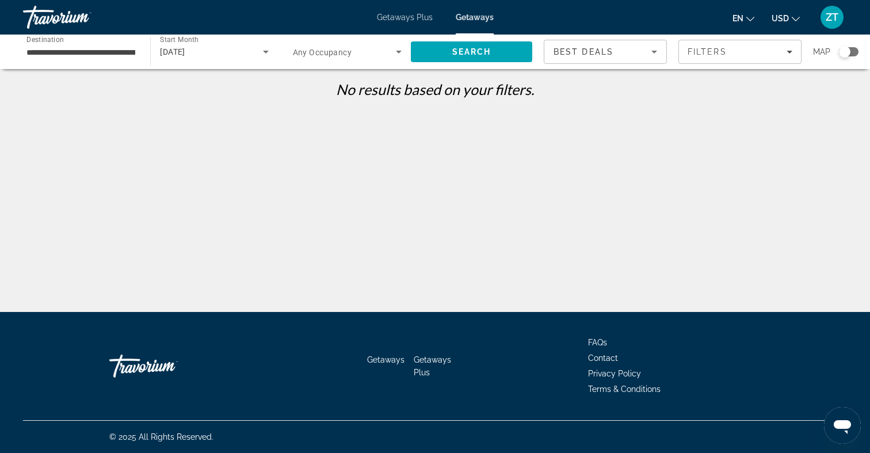
click at [112, 56] on input "**********" at bounding box center [80, 52] width 109 height 14
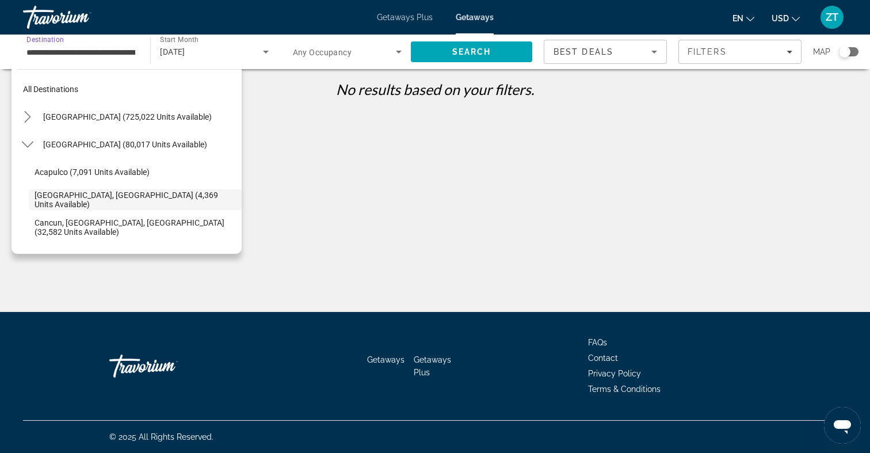
click at [265, 51] on icon "Search widget" at bounding box center [266, 52] width 6 height 3
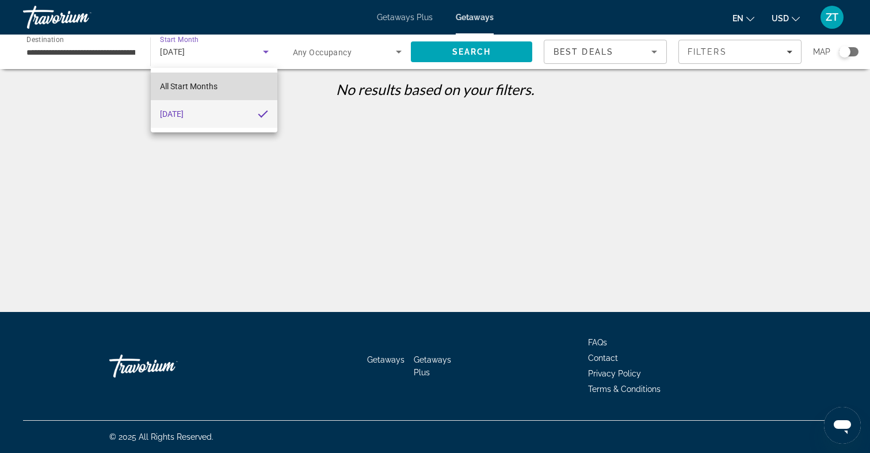
click at [231, 84] on mat-option "All Start Months" at bounding box center [214, 86] width 127 height 28
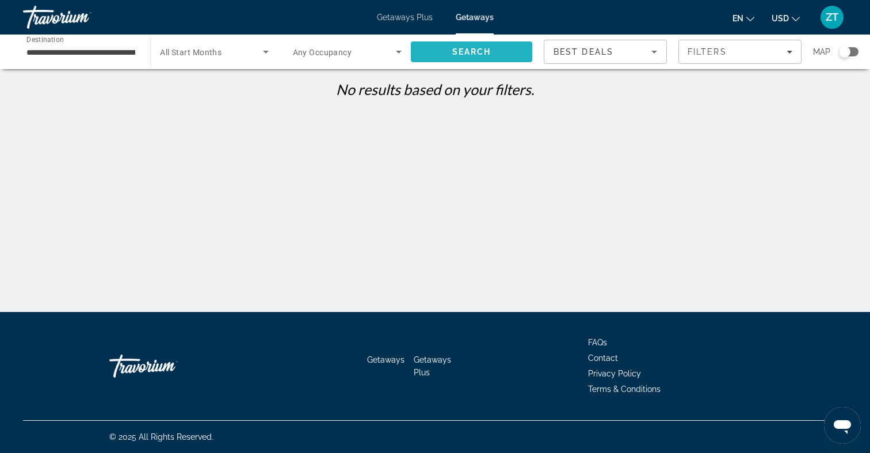
click at [475, 46] on span "Search" at bounding box center [471, 52] width 121 height 28
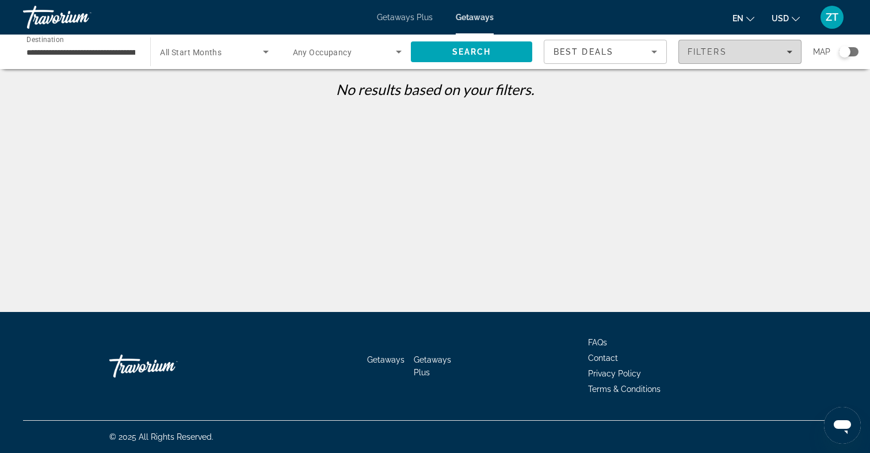
click at [714, 53] on span "Filters" at bounding box center [707, 51] width 39 height 9
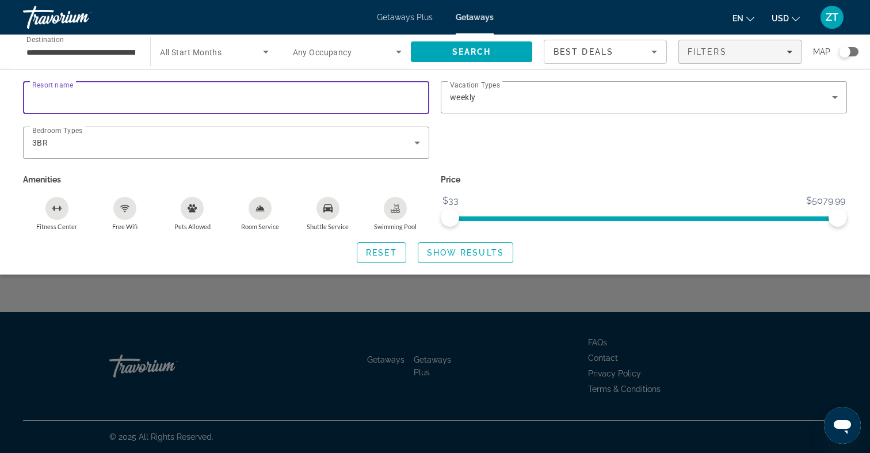
click at [110, 102] on input "Resort name" at bounding box center [226, 98] width 388 height 14
type input "**********"
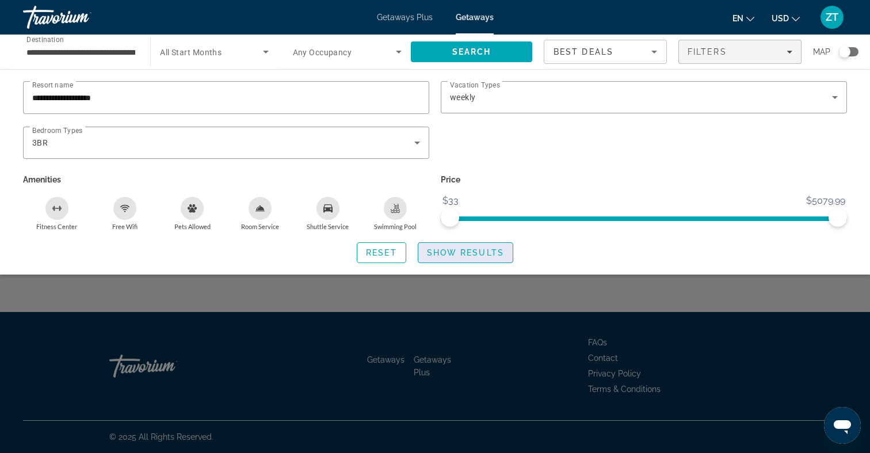
click at [468, 255] on span "Show Results" at bounding box center [465, 252] width 77 height 9
click at [479, 252] on span "Show Results" at bounding box center [465, 252] width 77 height 9
click at [478, 252] on span "Show Results" at bounding box center [465, 252] width 77 height 9
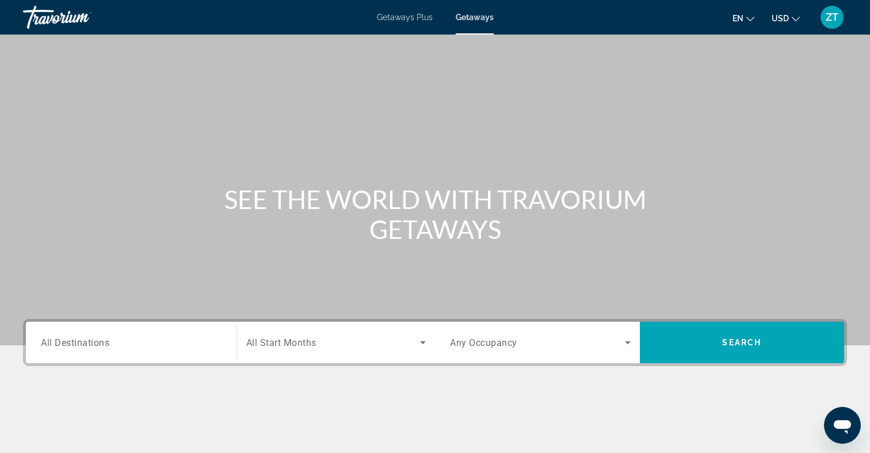
click at [468, 19] on span "Getaways" at bounding box center [475, 17] width 38 height 9
click at [62, 344] on span "All Destinations" at bounding box center [75, 342] width 68 height 11
click at [62, 344] on input "Destination All Destinations" at bounding box center [131, 343] width 181 height 14
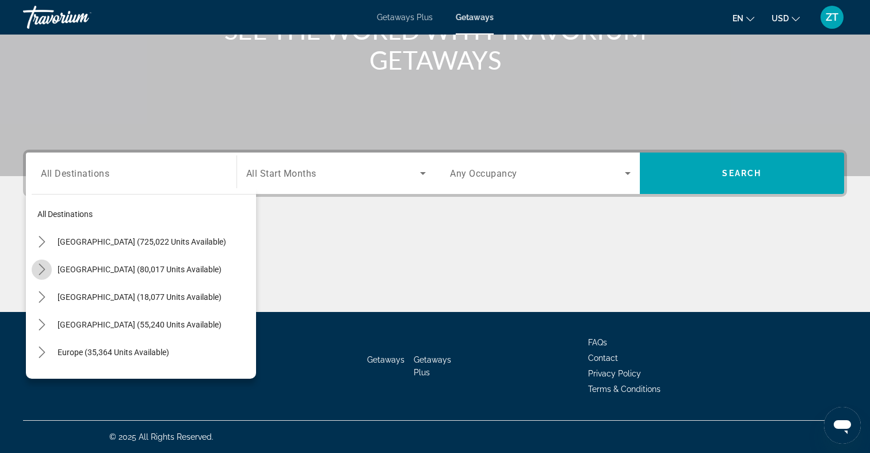
click at [43, 270] on icon "Toggle Mexico (80,017 units available) submenu" at bounding box center [42, 269] width 12 height 12
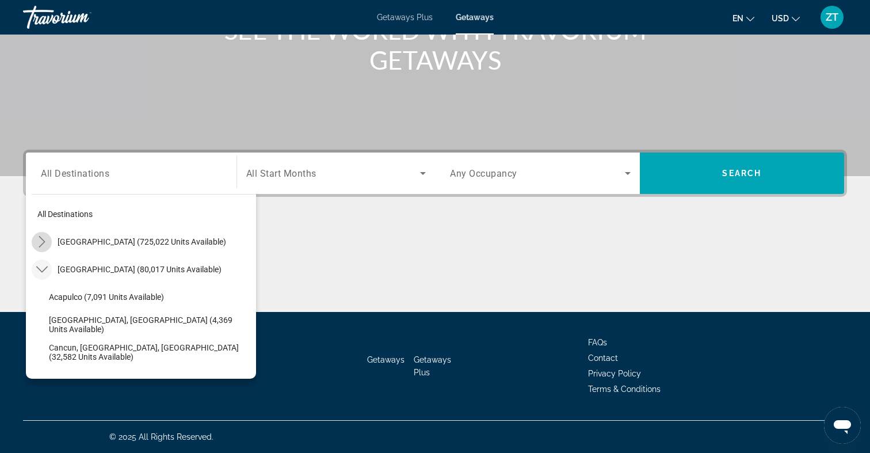
click at [42, 241] on icon "Toggle United States (725,022 units available) submenu" at bounding box center [42, 242] width 12 height 12
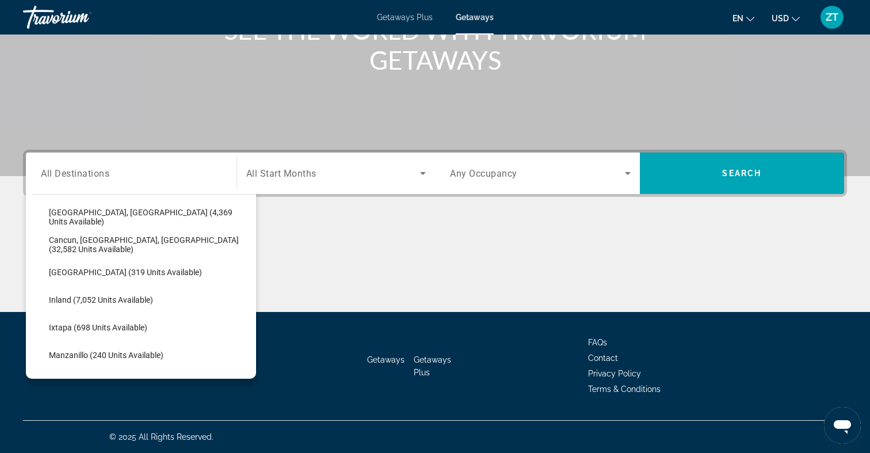
scroll to position [1323, 0]
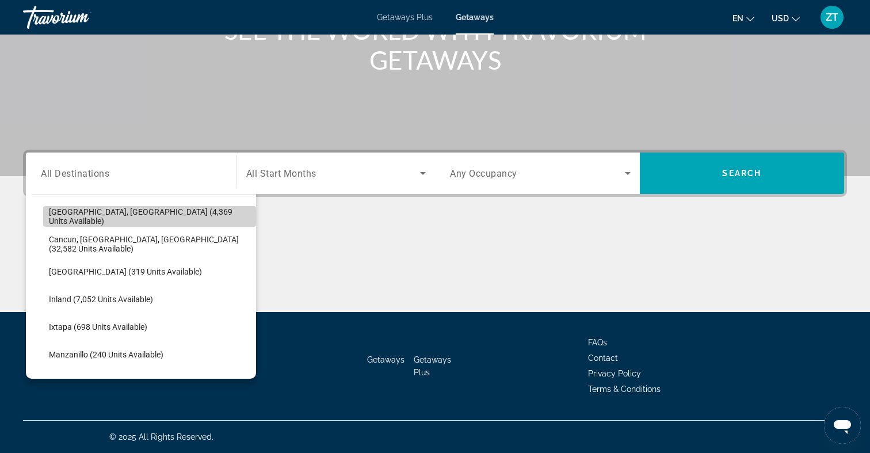
click at [133, 217] on span "Baja Peninsula, Los Cabos (4,369 units available)" at bounding box center [149, 216] width 201 height 18
type input "**********"
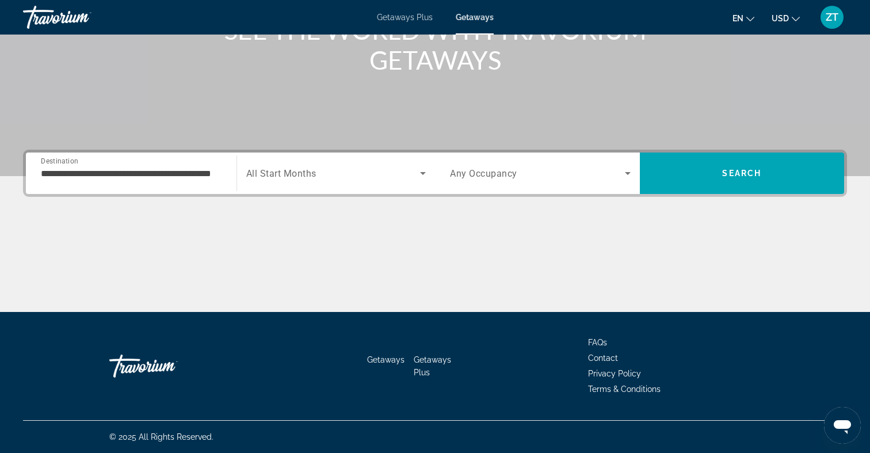
click at [299, 182] on div "Search widget" at bounding box center [336, 173] width 180 height 32
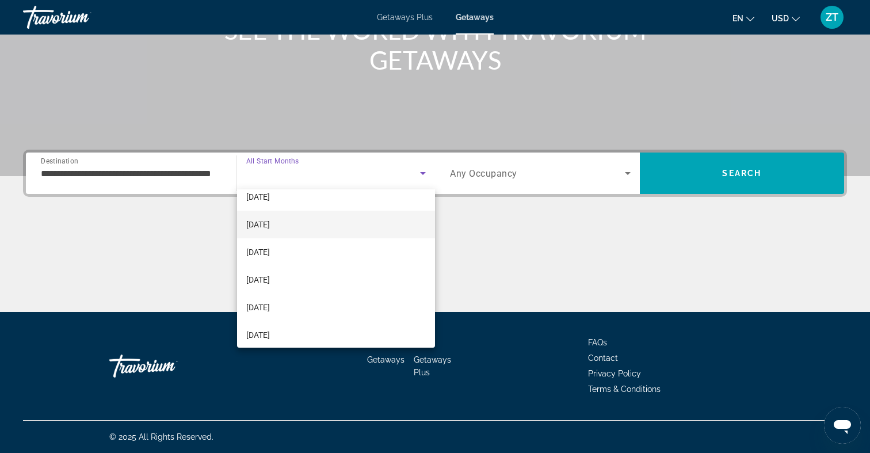
scroll to position [235, 0]
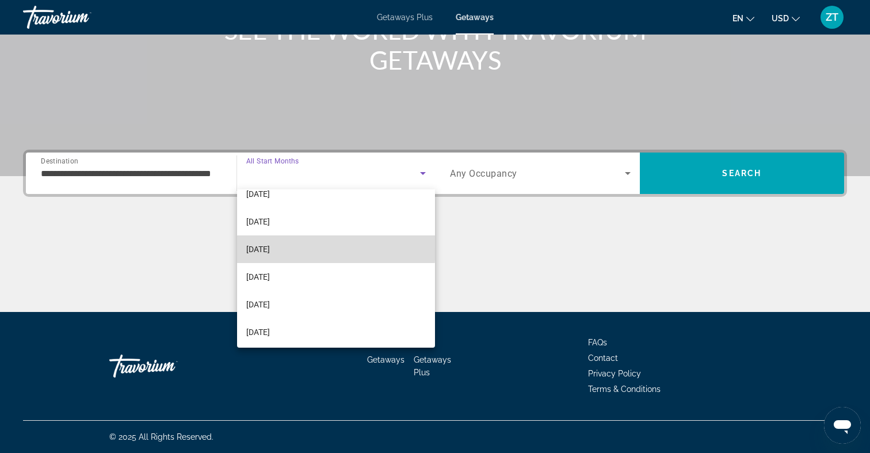
click at [270, 247] on span "July 2026" at bounding box center [258, 249] width 24 height 14
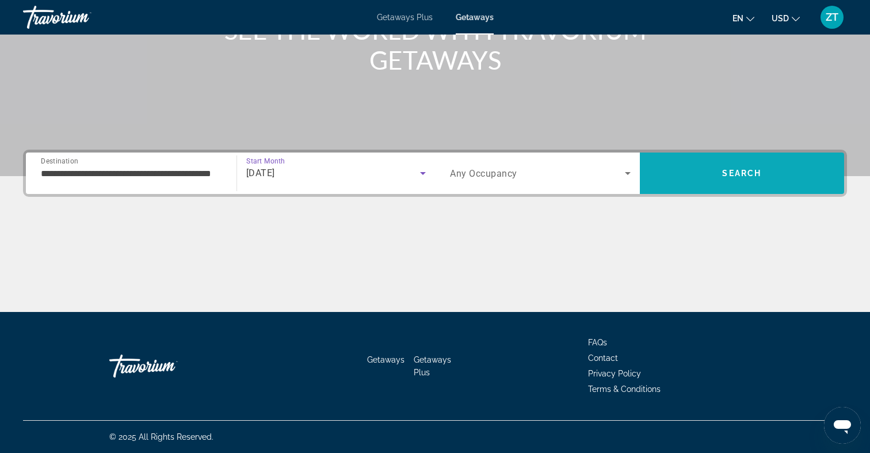
click at [732, 170] on span "Search" at bounding box center [741, 173] width 39 height 9
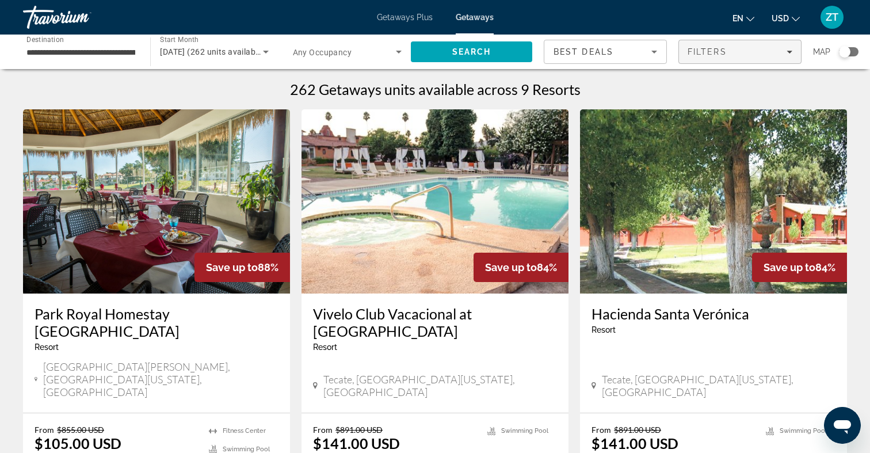
click at [700, 49] on span "Filters" at bounding box center [707, 51] width 39 height 9
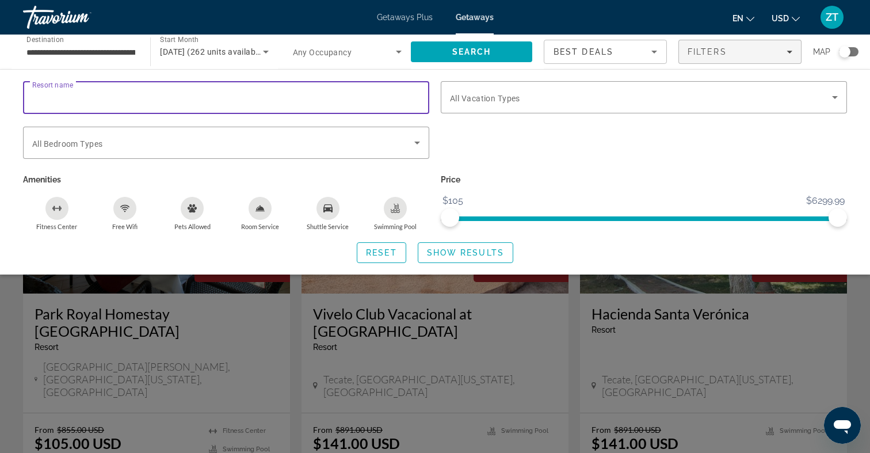
click at [177, 101] on input "Resort name" at bounding box center [226, 98] width 388 height 14
type input "*"
type input "******"
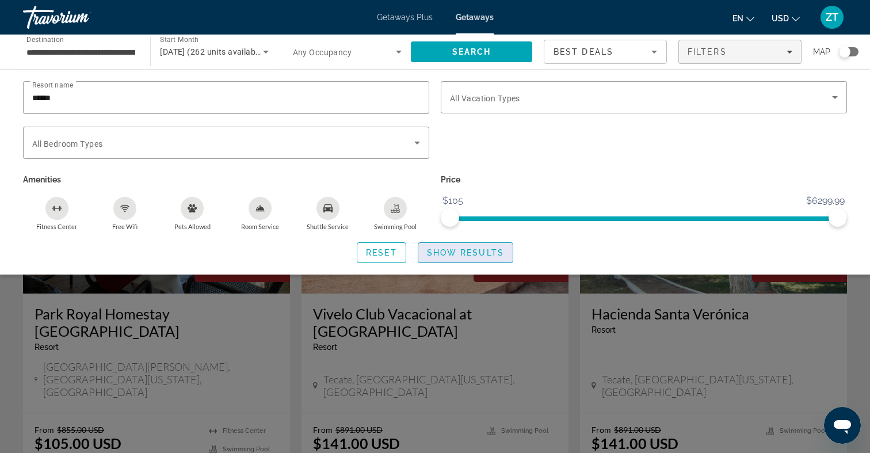
click at [431, 251] on span "Show Results" at bounding box center [465, 252] width 77 height 9
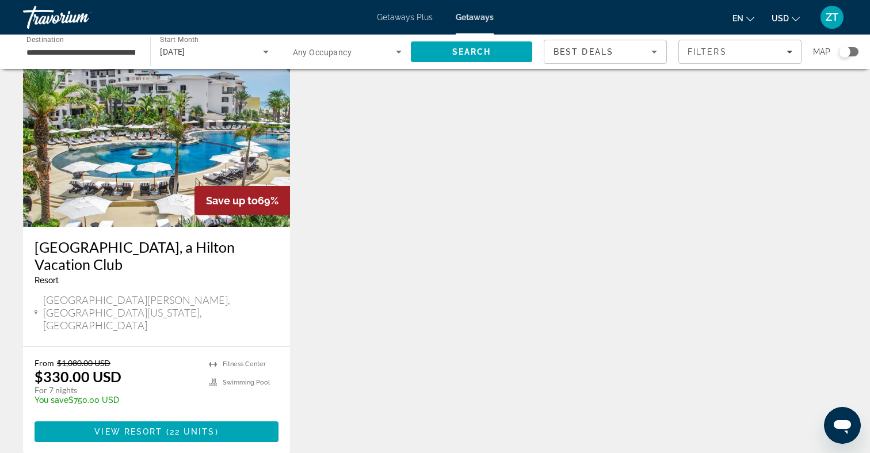
scroll to position [68, 0]
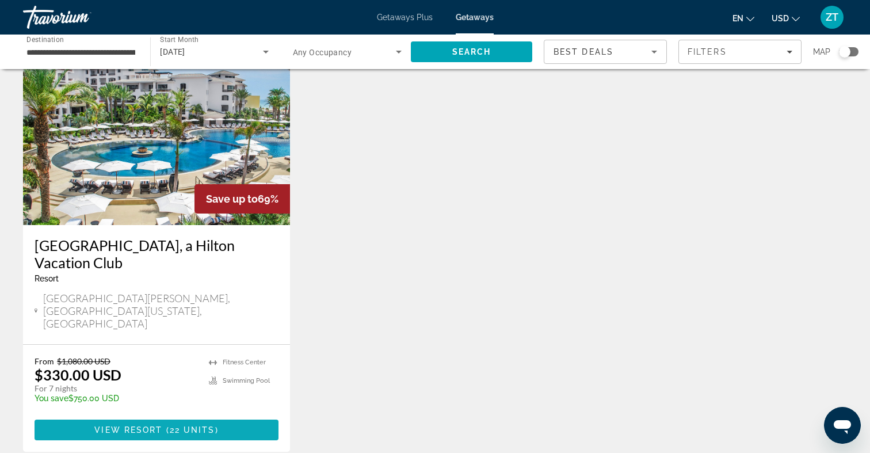
click at [185, 425] on span "22 units" at bounding box center [192, 429] width 45 height 9
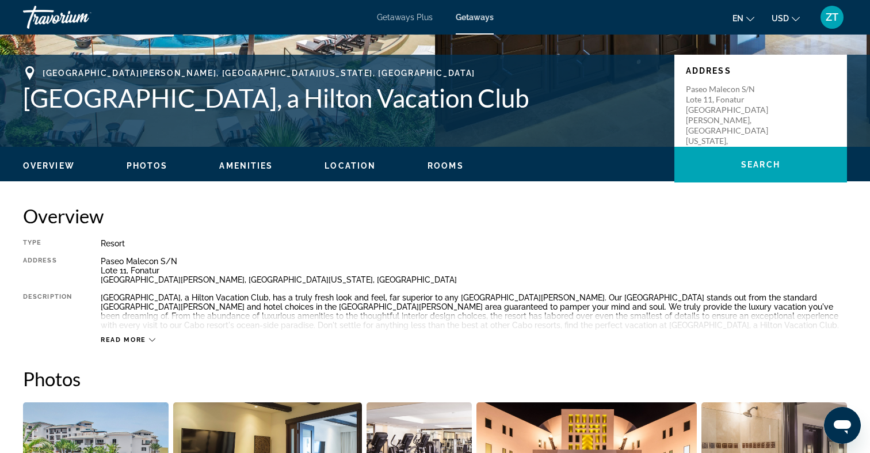
scroll to position [262, 0]
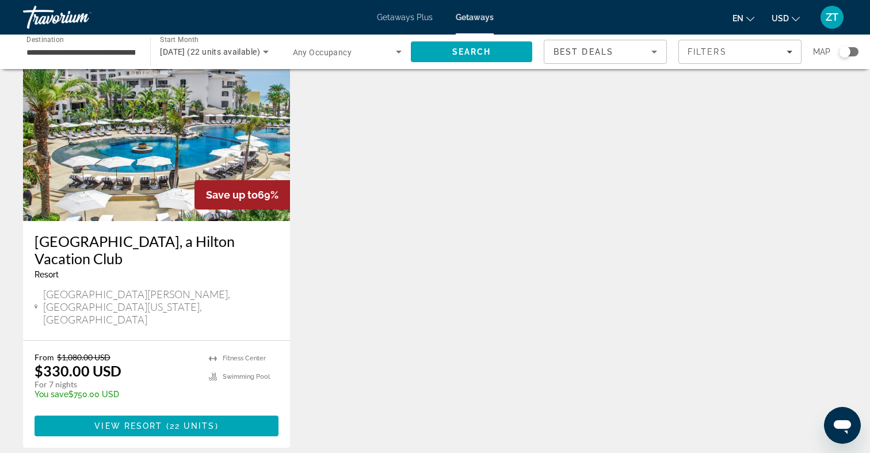
scroll to position [74, 0]
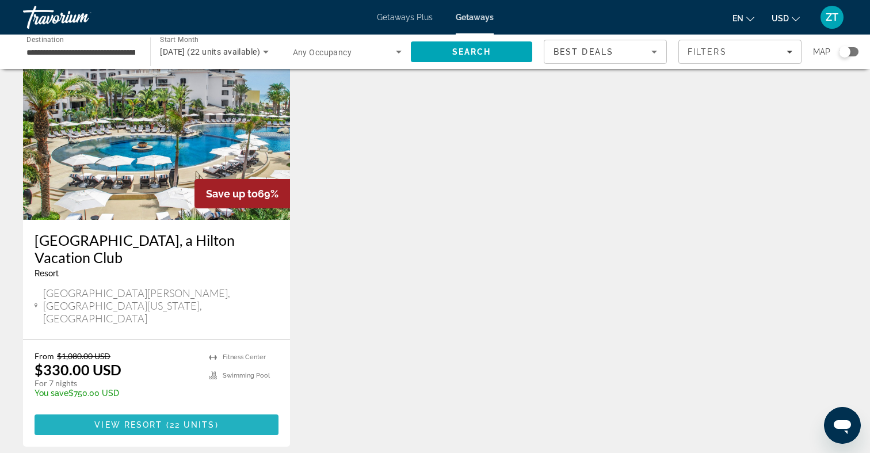
click at [135, 420] on span "View Resort" at bounding box center [128, 424] width 68 height 9
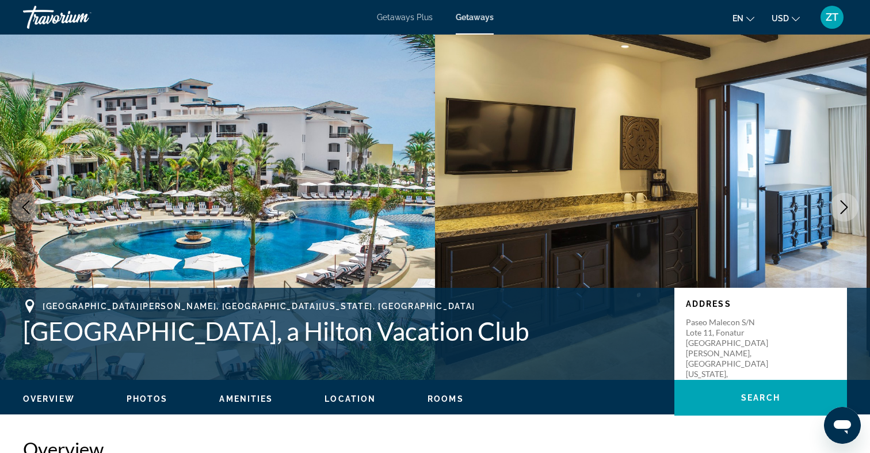
click at [843, 215] on button "Next image" at bounding box center [844, 207] width 29 height 29
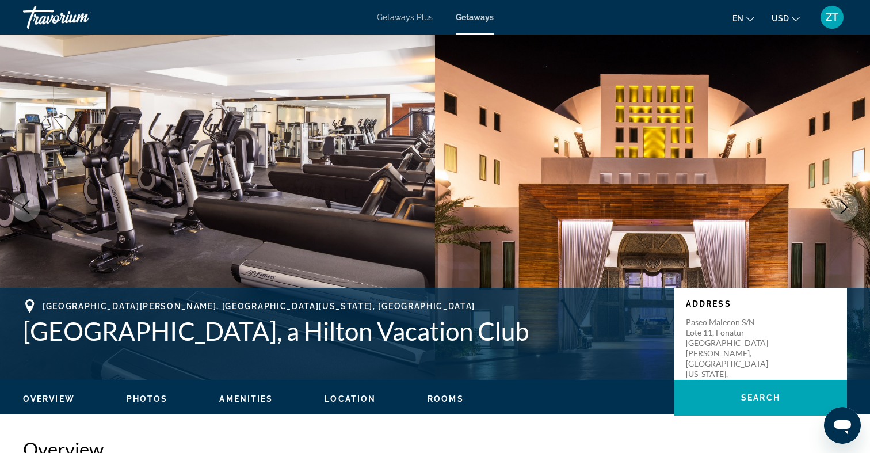
click at [843, 215] on button "Next image" at bounding box center [844, 207] width 29 height 29
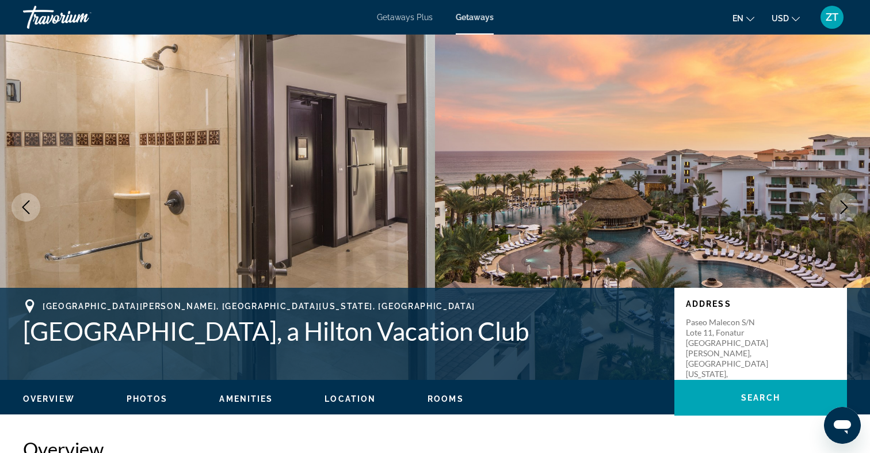
click at [843, 215] on button "Next image" at bounding box center [844, 207] width 29 height 29
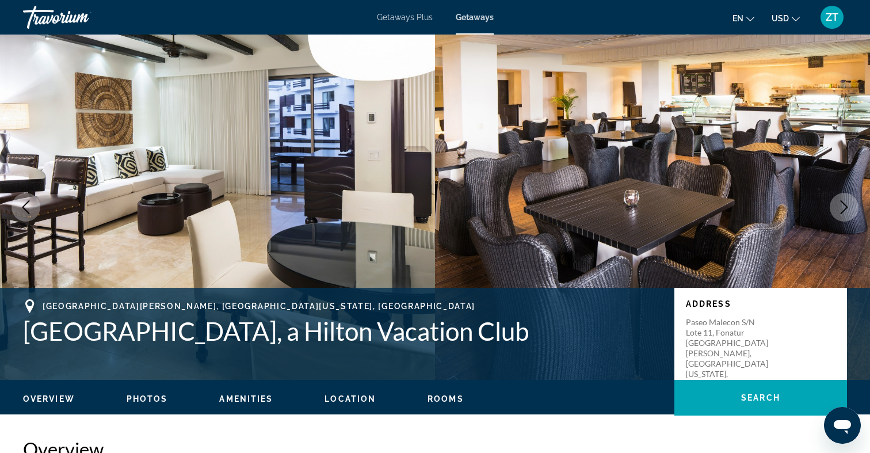
click at [843, 216] on button "Next image" at bounding box center [844, 207] width 29 height 29
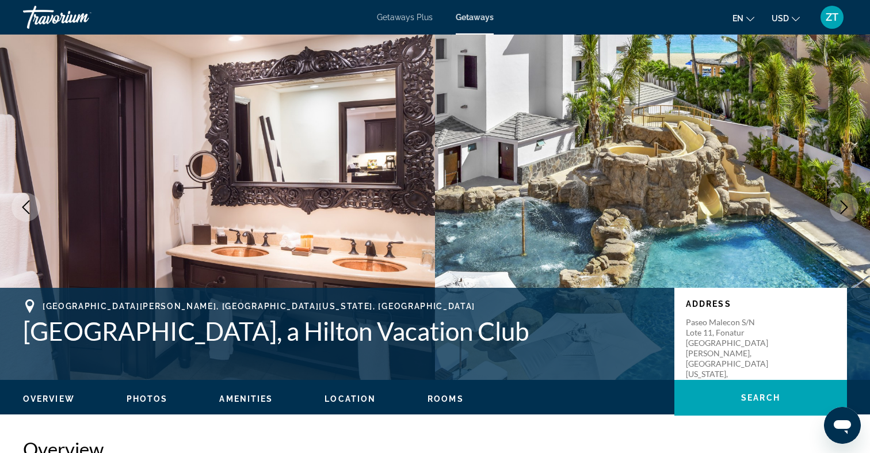
click at [843, 216] on button "Next image" at bounding box center [844, 207] width 29 height 29
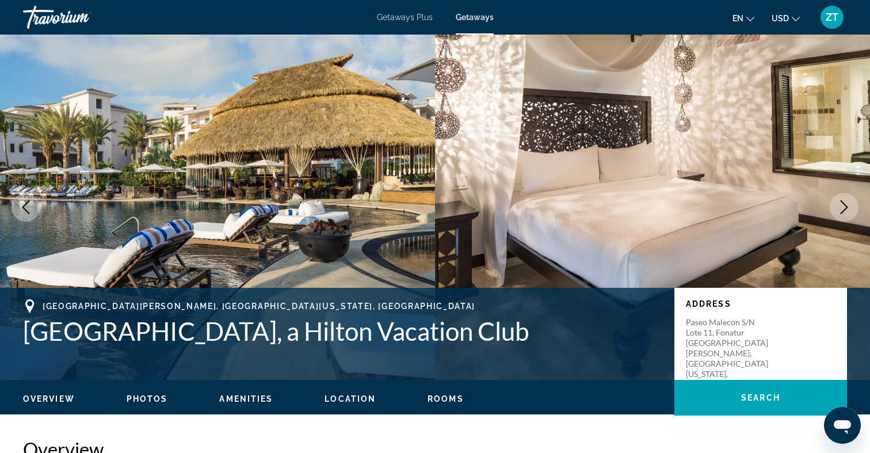
click at [843, 216] on button "Next image" at bounding box center [844, 207] width 29 height 29
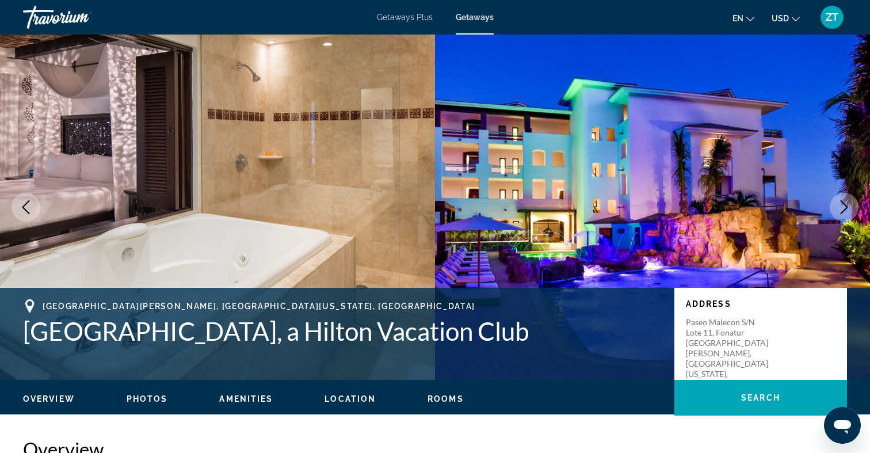
click at [843, 216] on button "Next image" at bounding box center [844, 207] width 29 height 29
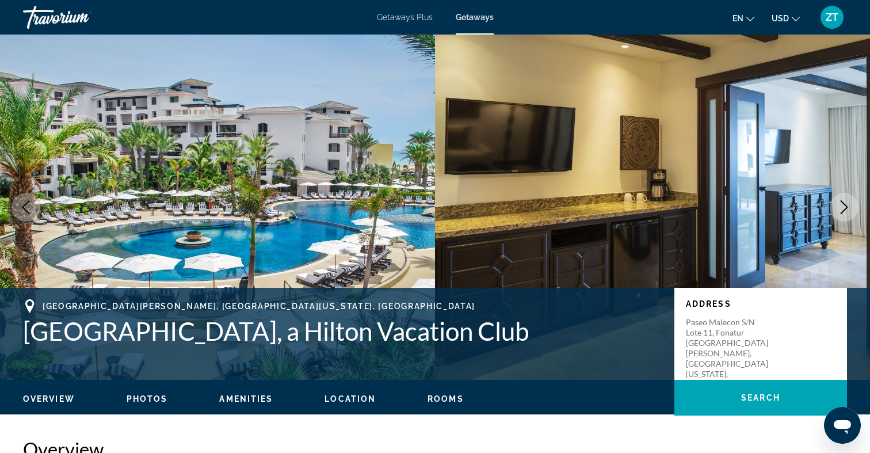
click at [843, 216] on button "Next image" at bounding box center [844, 207] width 29 height 29
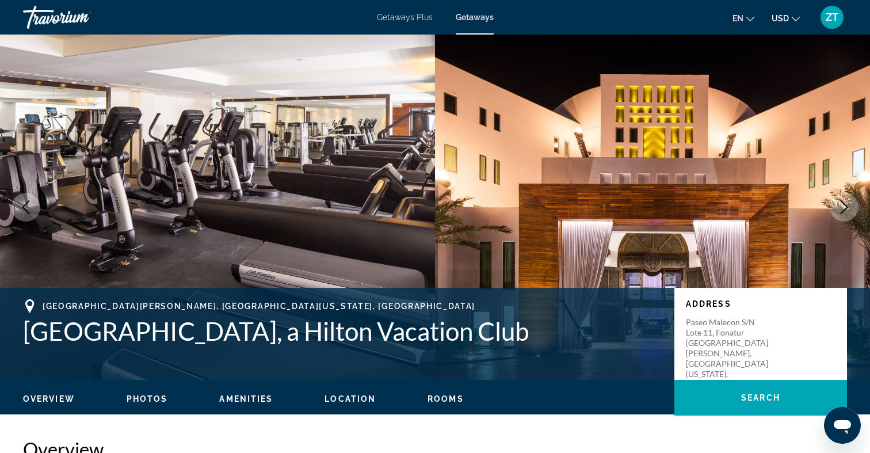
click at [843, 216] on button "Next image" at bounding box center [844, 207] width 29 height 29
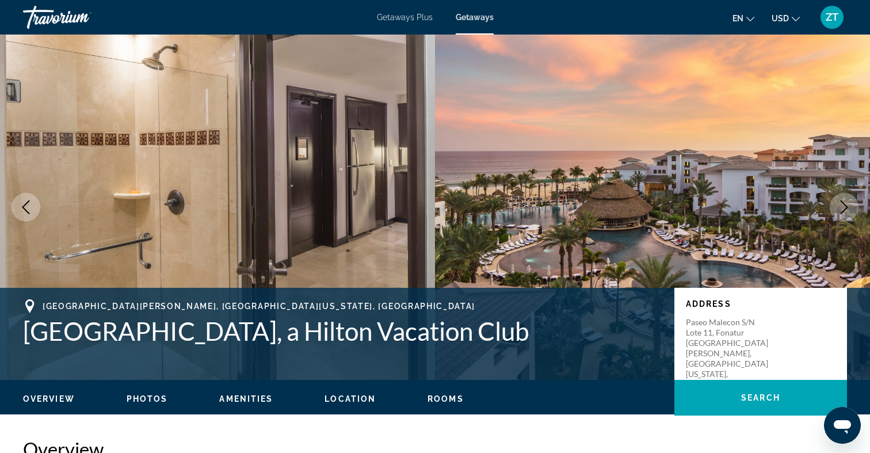
click at [843, 216] on button "Next image" at bounding box center [844, 207] width 29 height 29
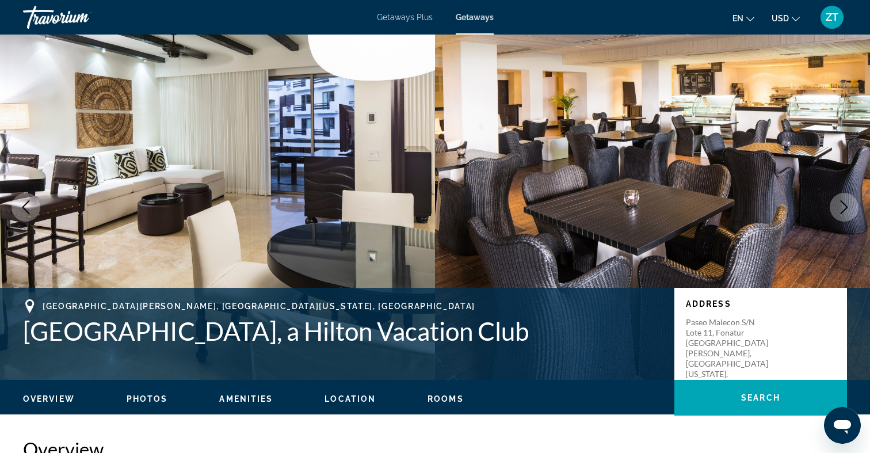
click at [843, 216] on button "Next image" at bounding box center [844, 207] width 29 height 29
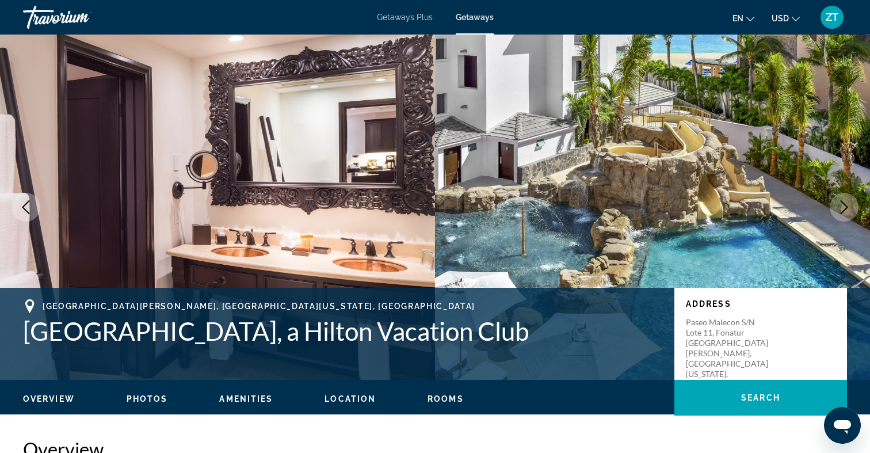
click at [843, 216] on button "Next image" at bounding box center [844, 207] width 29 height 29
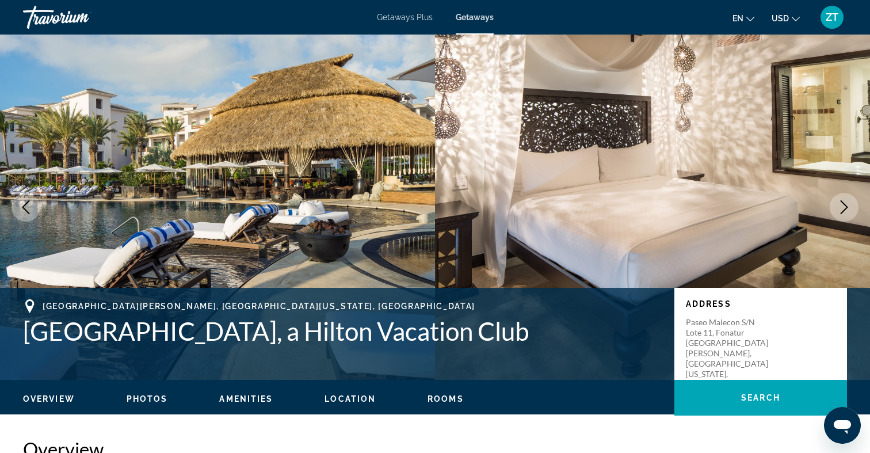
click at [843, 216] on button "Next image" at bounding box center [844, 207] width 29 height 29
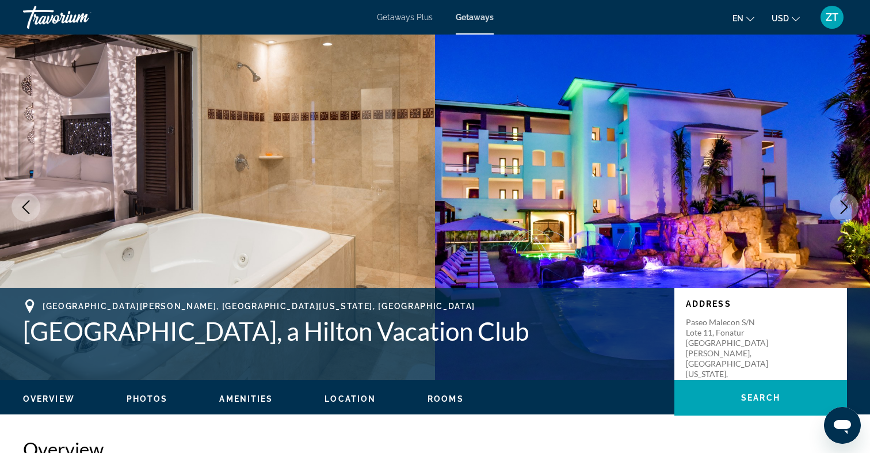
click at [843, 216] on button "Next image" at bounding box center [844, 207] width 29 height 29
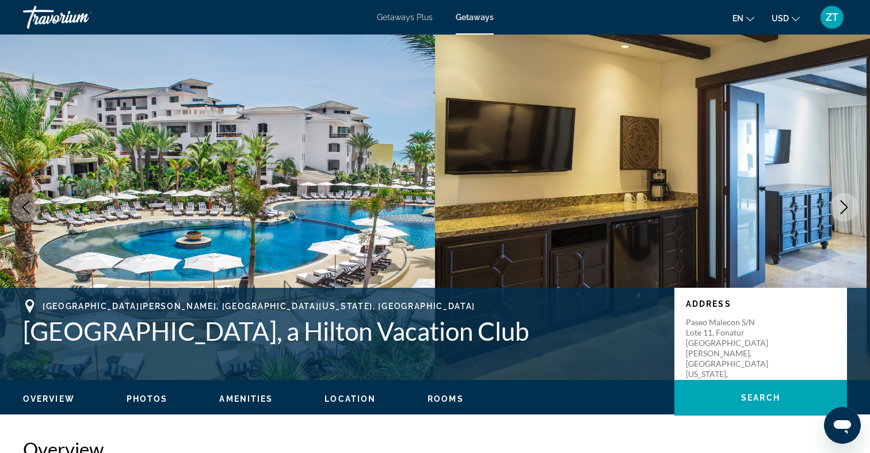
click at [843, 216] on button "Next image" at bounding box center [844, 207] width 29 height 29
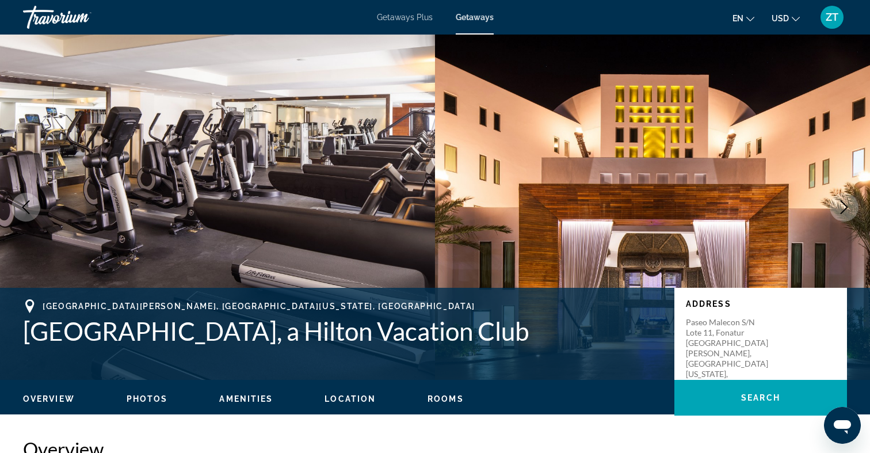
click at [843, 216] on button "Next image" at bounding box center [844, 207] width 29 height 29
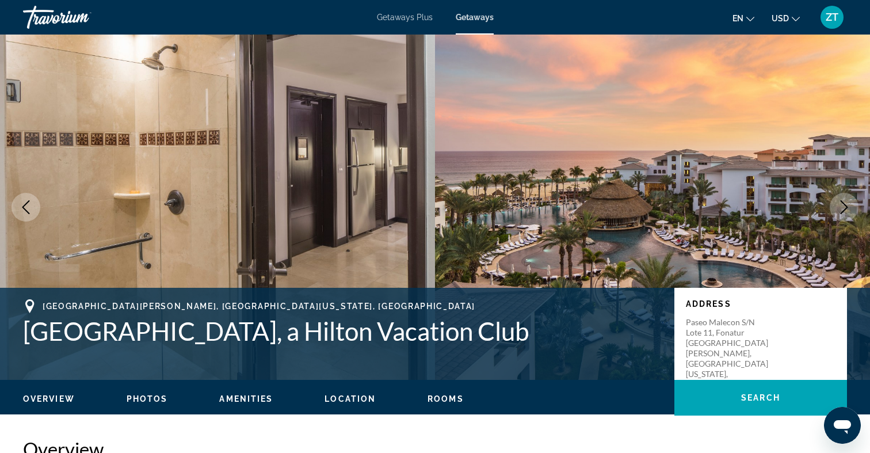
click at [843, 216] on button "Next image" at bounding box center [844, 207] width 29 height 29
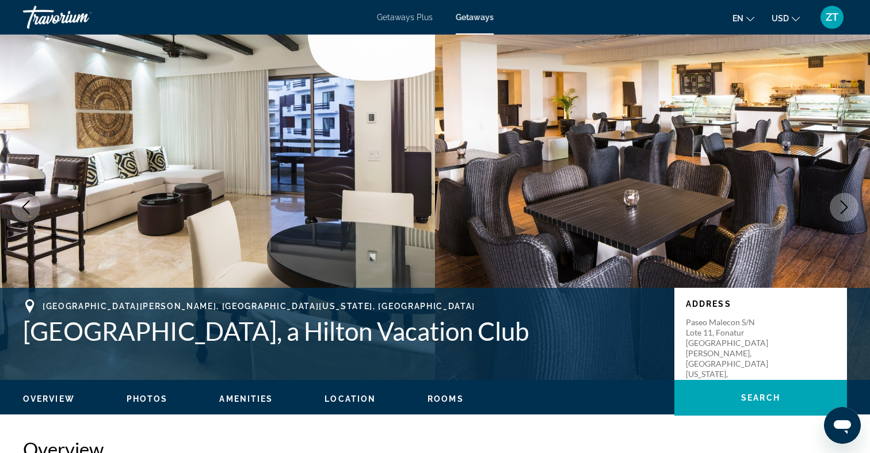
click at [843, 216] on button "Next image" at bounding box center [844, 207] width 29 height 29
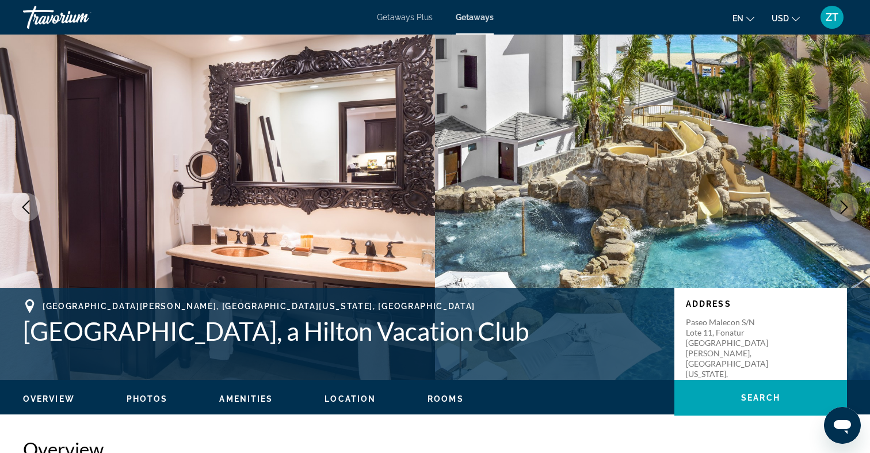
click at [843, 216] on button "Next image" at bounding box center [844, 207] width 29 height 29
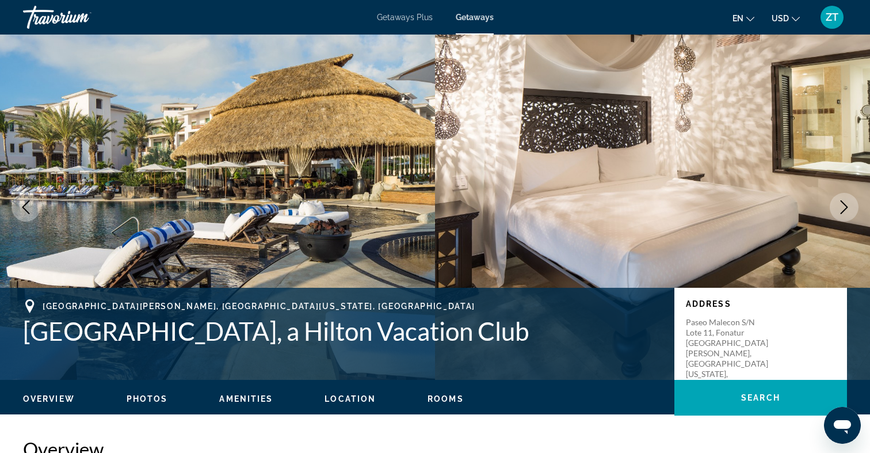
click at [843, 216] on button "Next image" at bounding box center [844, 207] width 29 height 29
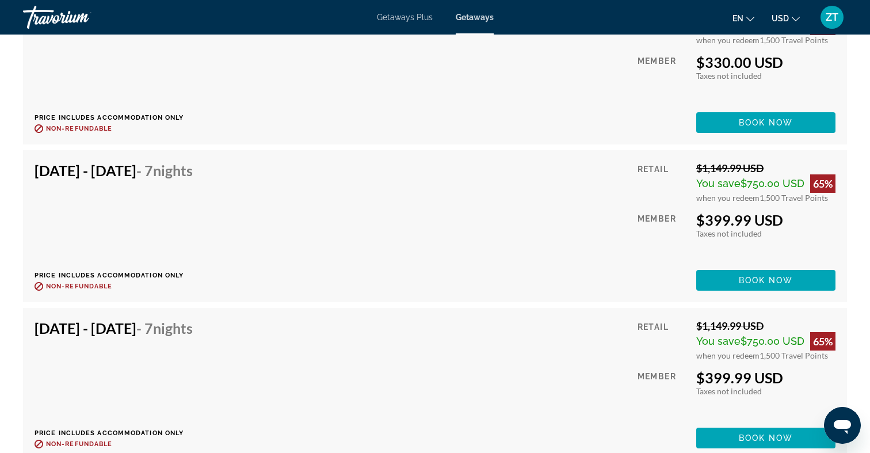
scroll to position [2087, 0]
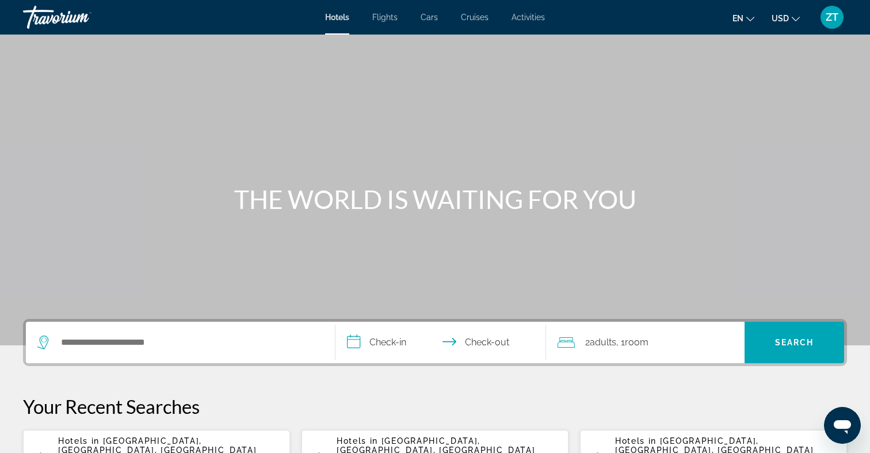
click at [335, 12] on div "Hotels Flights Cars Cruises Activities Hotels Flights Cars Cruises Activities e…" at bounding box center [435, 17] width 870 height 30
